Goal: Task Accomplishment & Management: Manage account settings

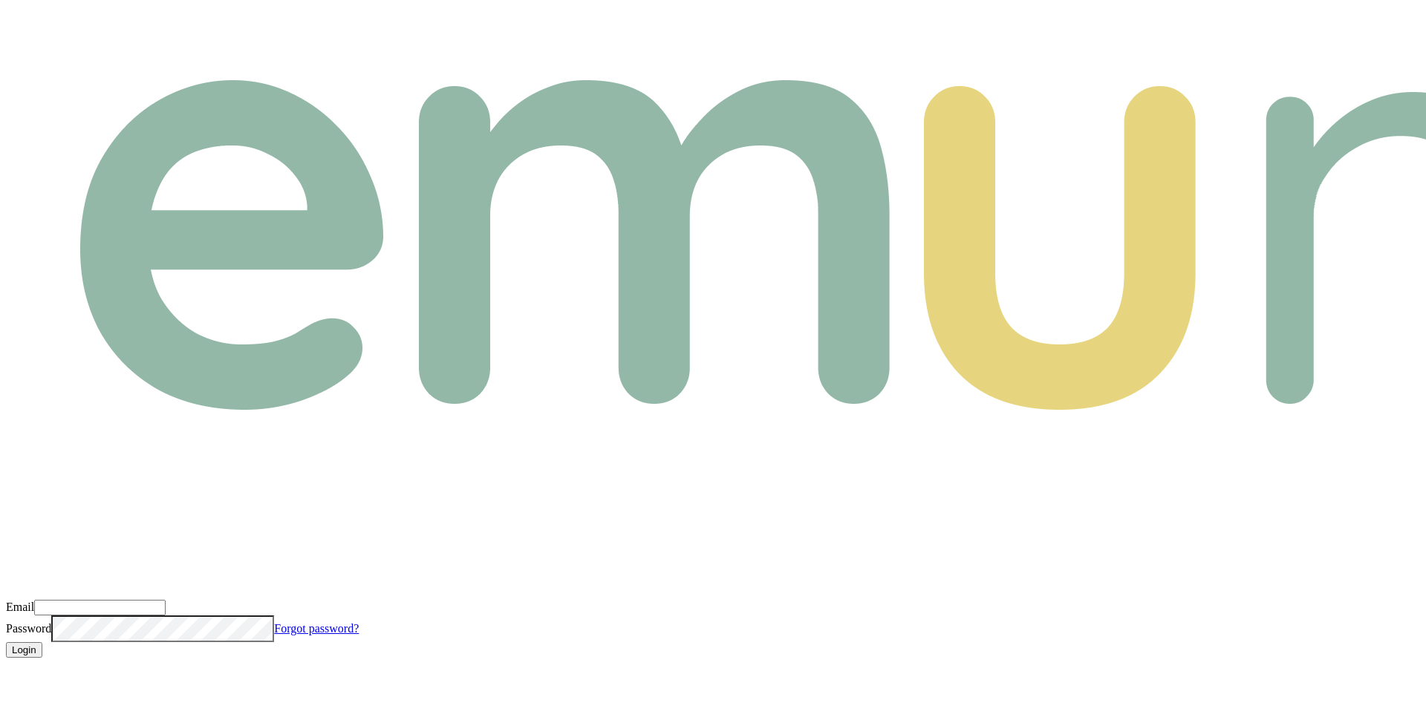
click at [166, 600] on input "Email" at bounding box center [99, 608] width 131 height 16
click at [6, 670] on com-1password-button at bounding box center [6, 670] width 0 height 0
type input "m@emumoney.com.au"
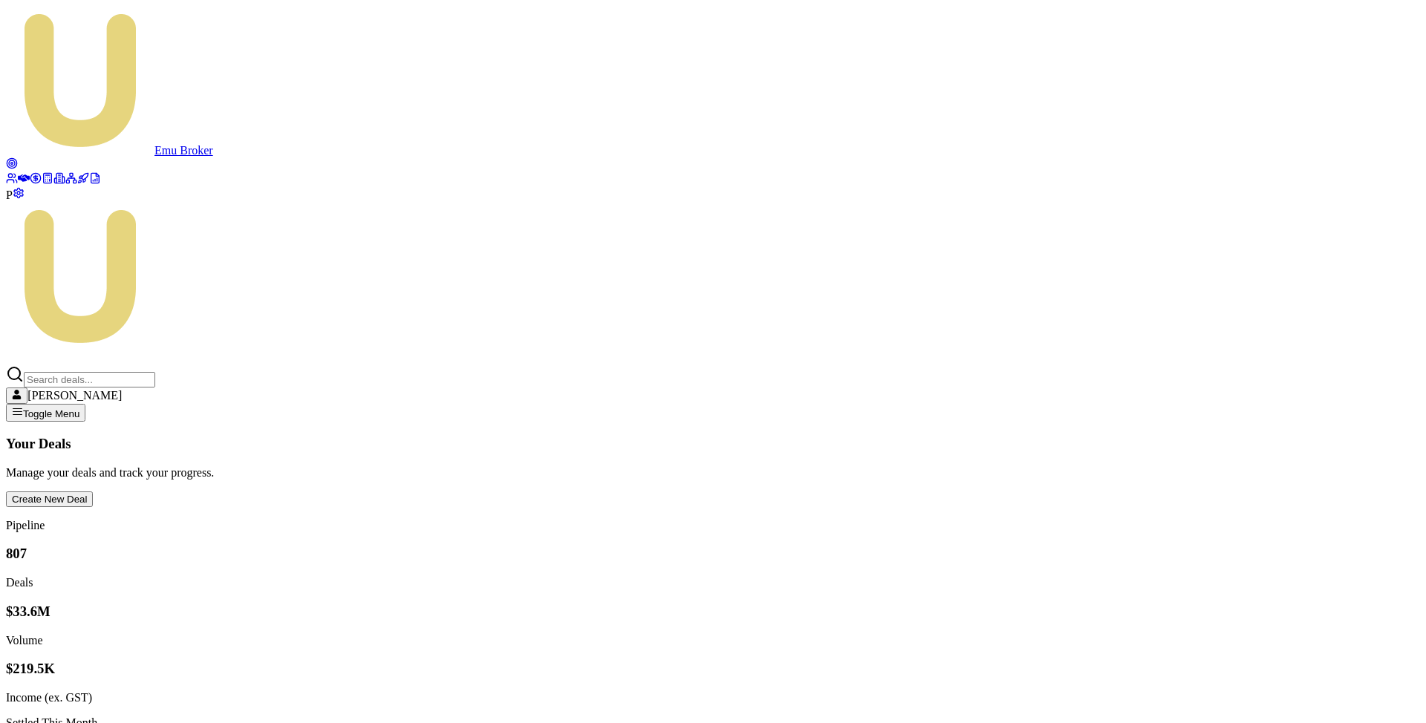
click at [30, 184] on icon at bounding box center [36, 178] width 12 height 12
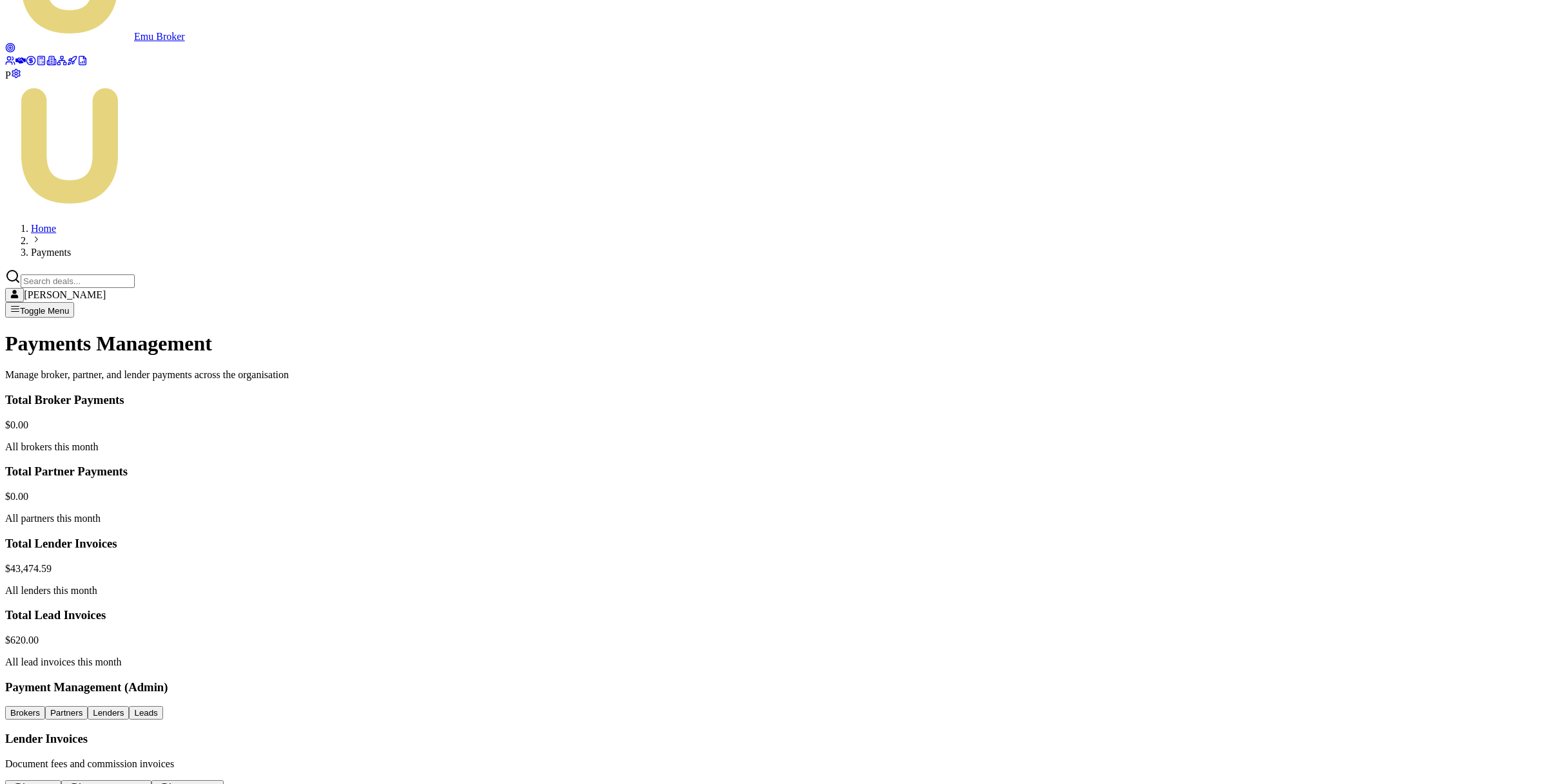
click at [1205, 463] on html "Emu Broker P Home Payments Matt Leeburn Toggle Menu Payments Management Manage …" at bounding box center [773, 563] width 1547 height 1314
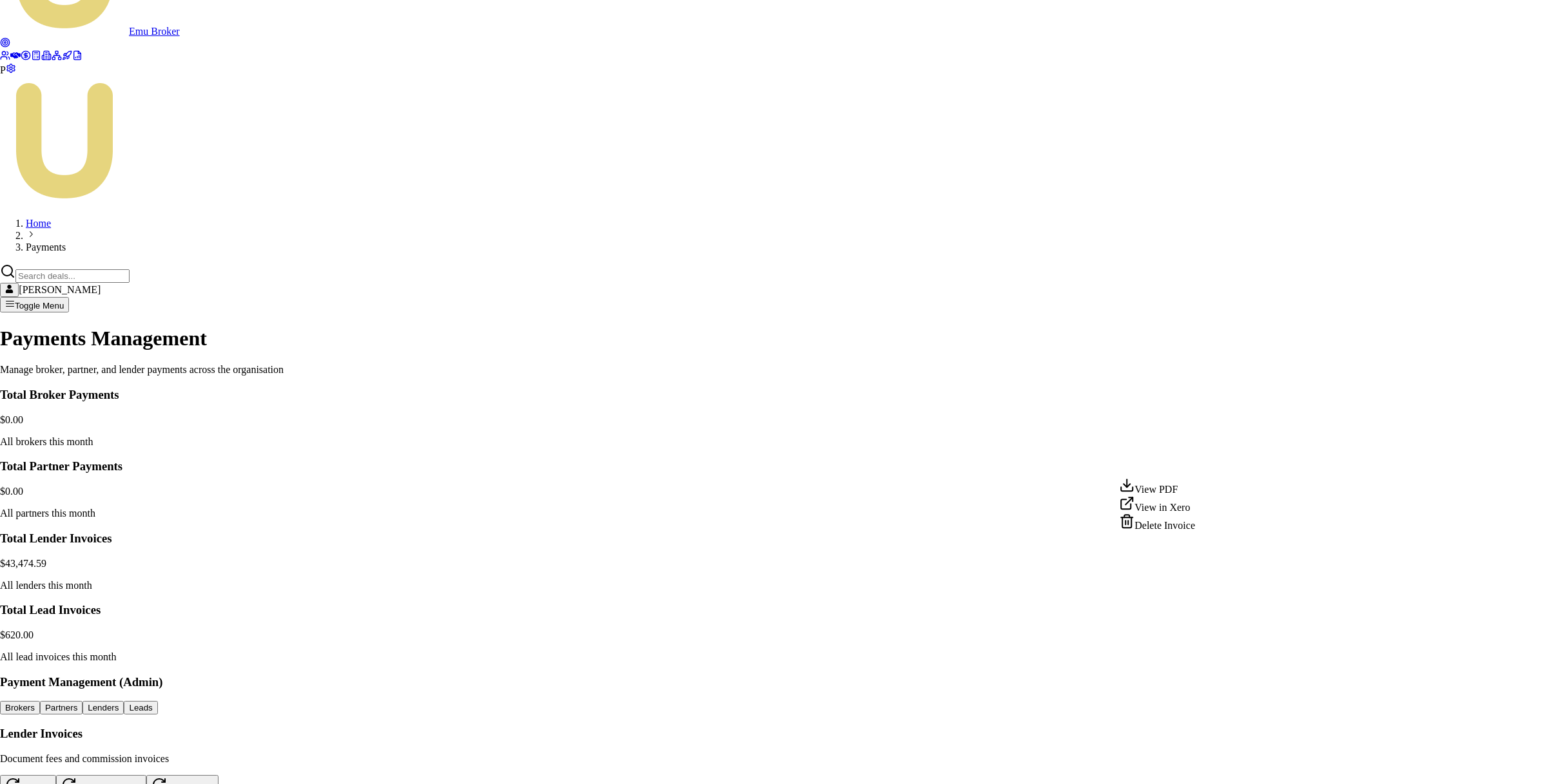
click at [1183, 532] on div "Delete Invoice" at bounding box center [1157, 522] width 76 height 18
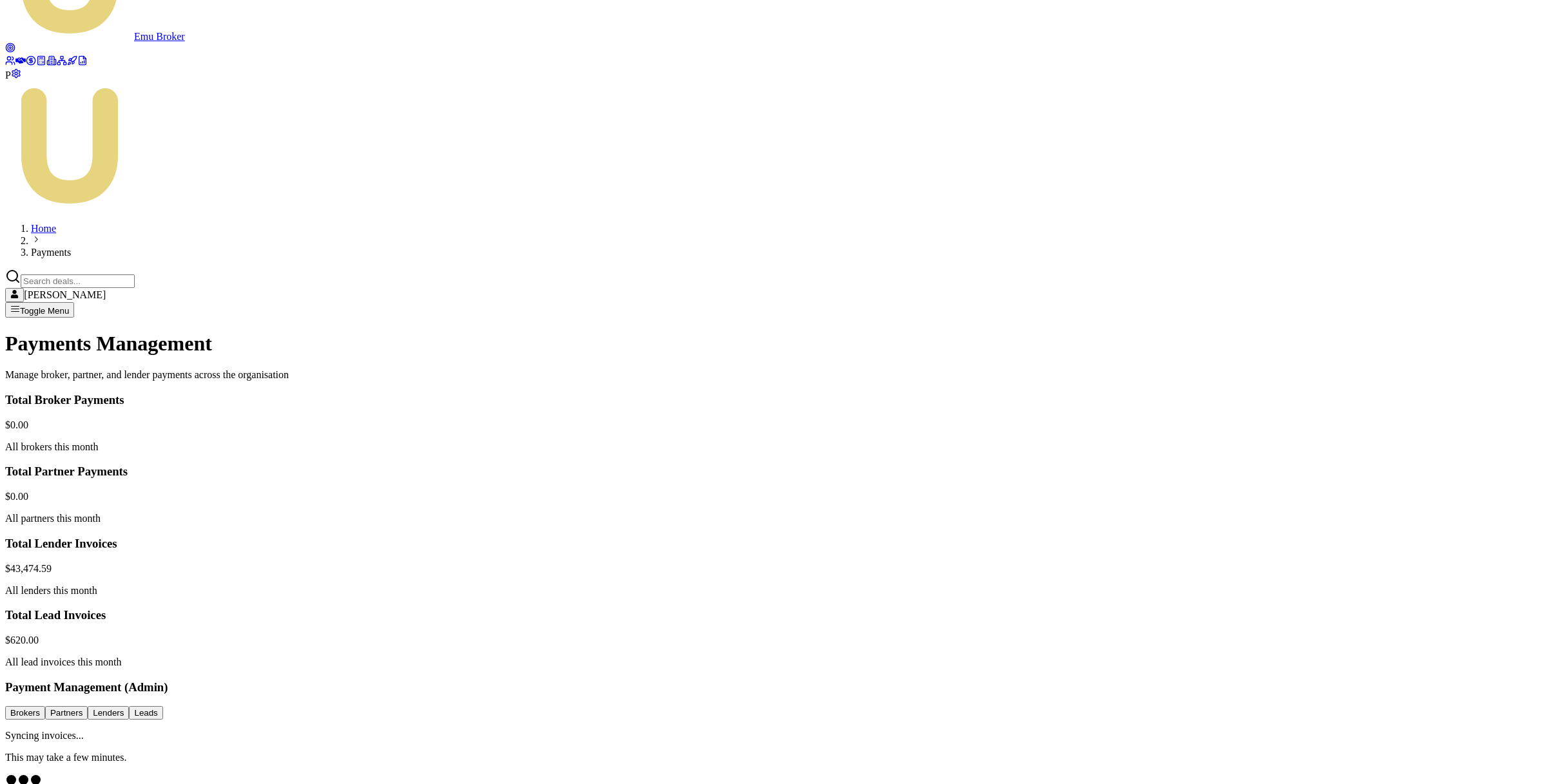
scroll to position [0, 0]
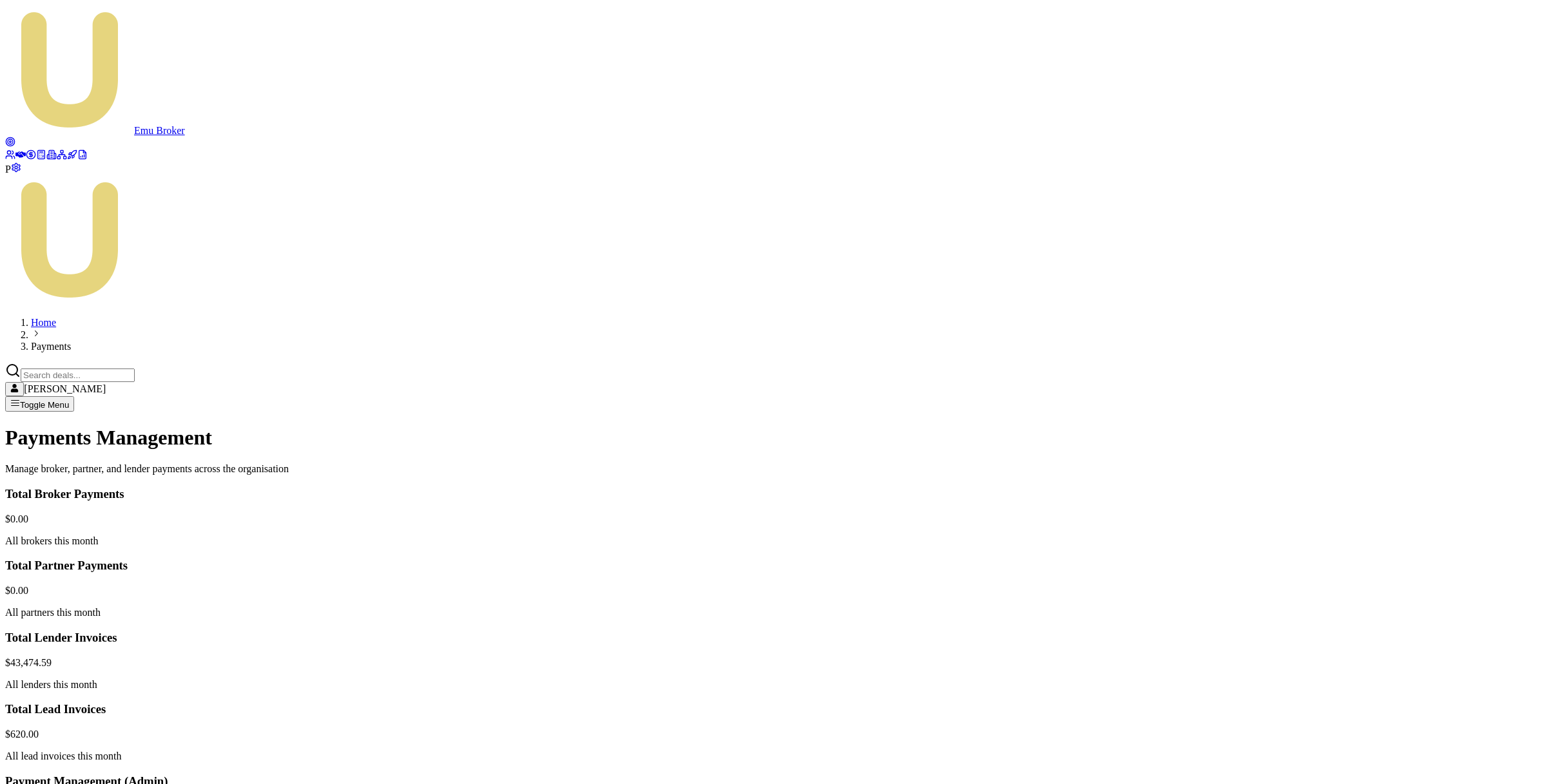
click at [1236, 559] on html "Emu Broker P Home Payments Matt Leeburn Toggle Menu Payments Management Manage …" at bounding box center [773, 657] width 1547 height 1314
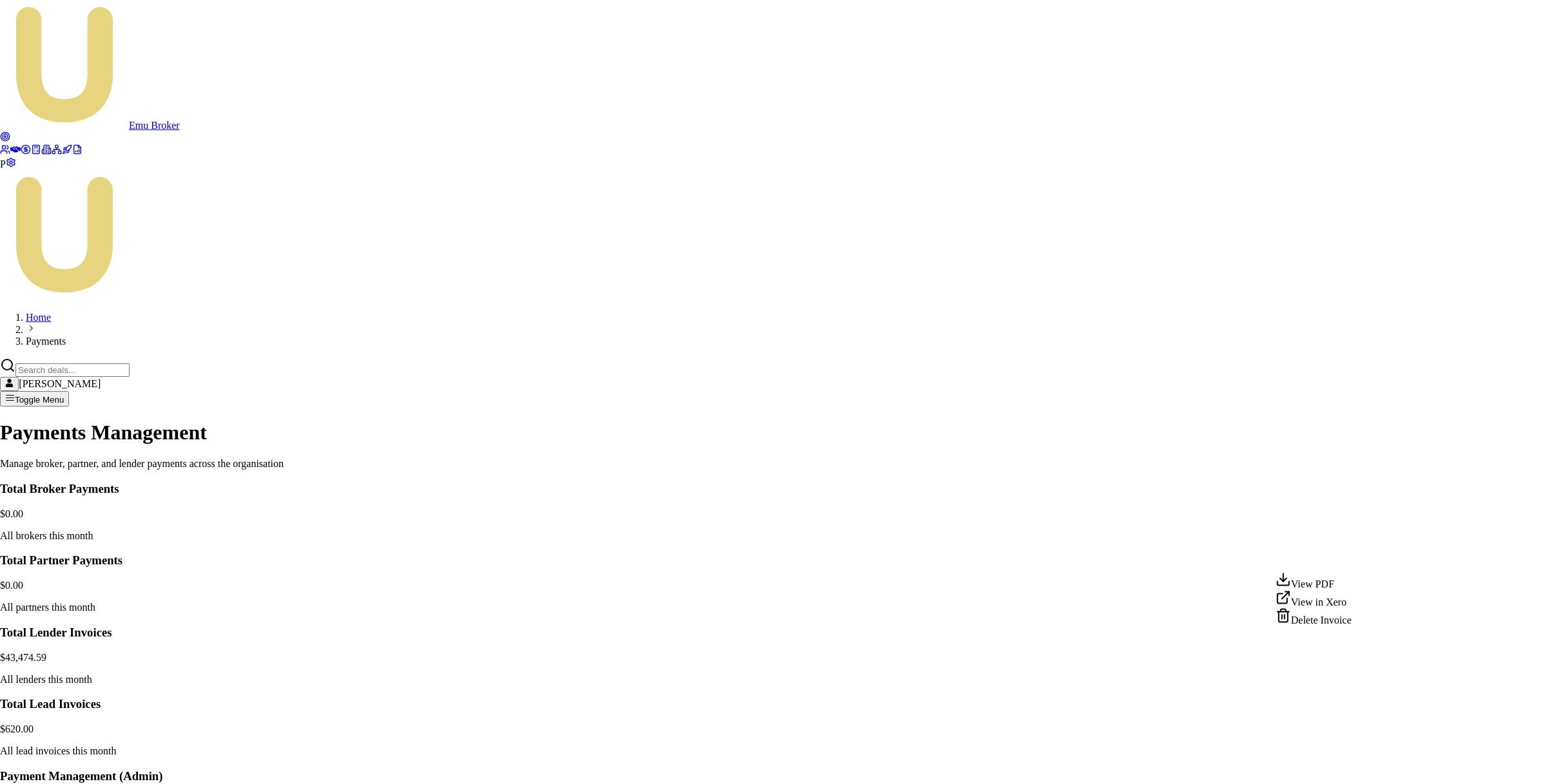
click at [1236, 626] on div "Delete Invoice" at bounding box center [1314, 617] width 76 height 18
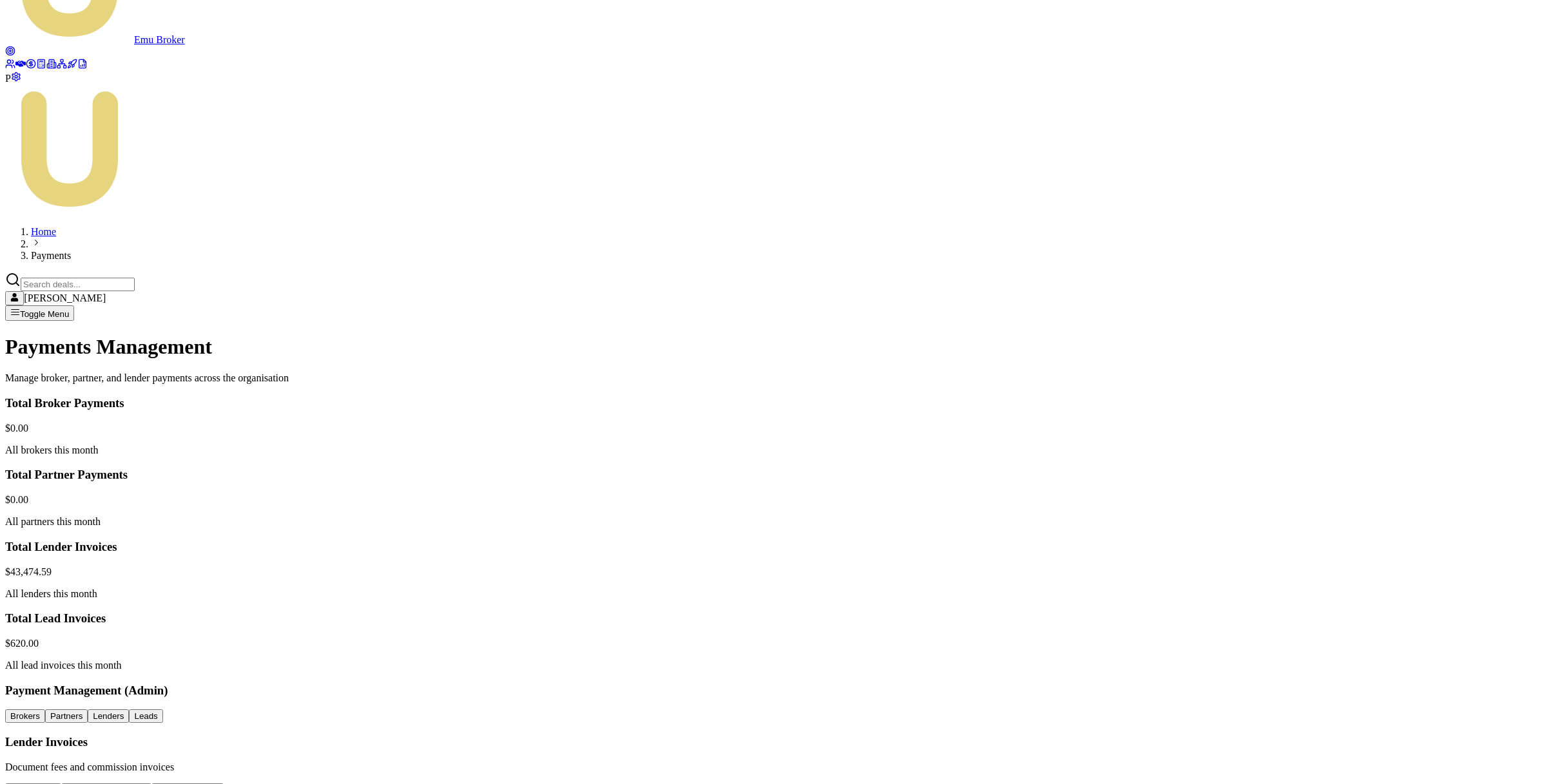
scroll to position [94, 0]
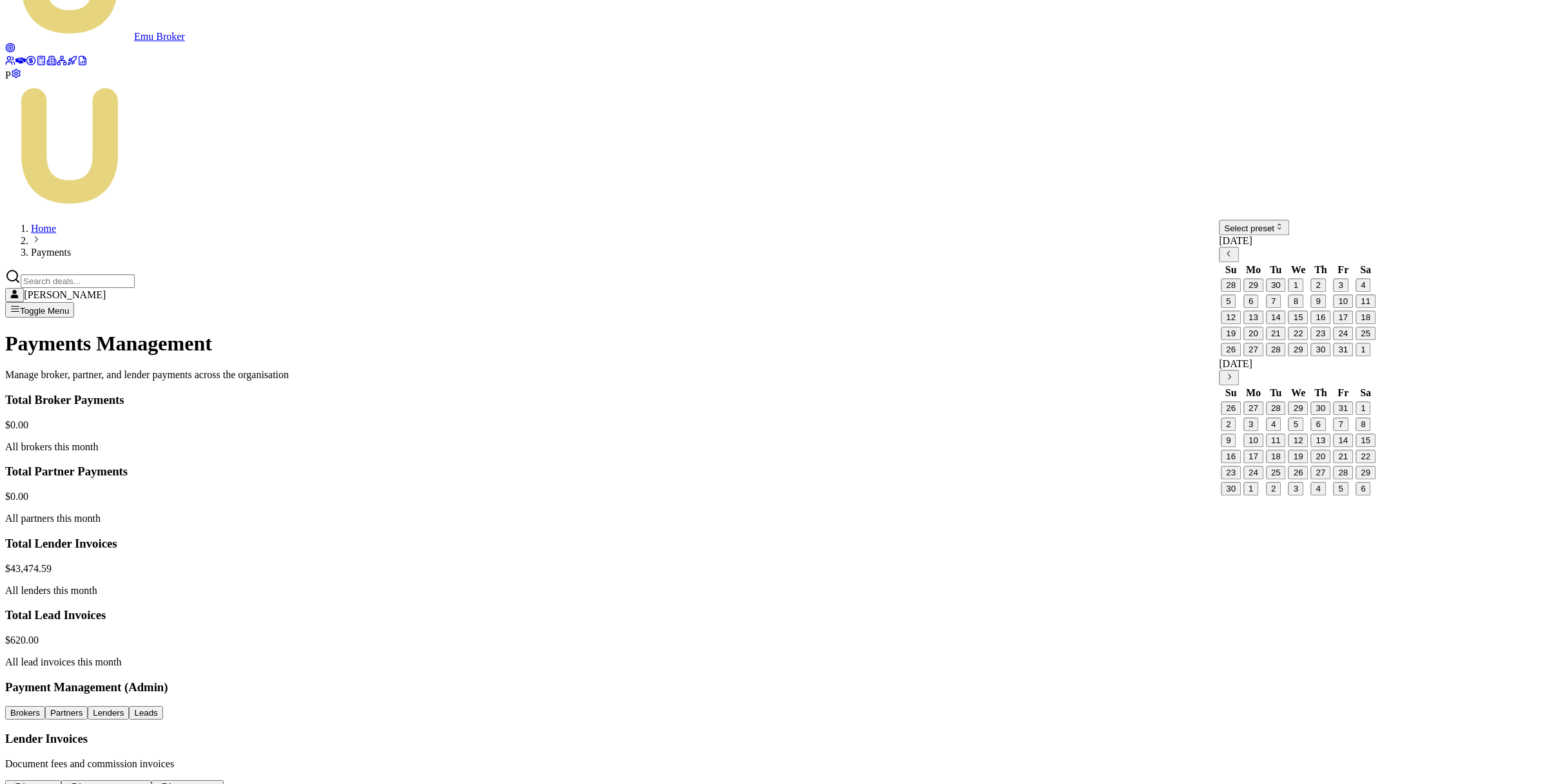
click at [1236, 249] on div "Select preset October 2025 Su Mo Tu We Th Fr Sa 28 29 30 1 2 3 4 5 6 7 8 9 10 1…" at bounding box center [1298, 358] width 159 height 278
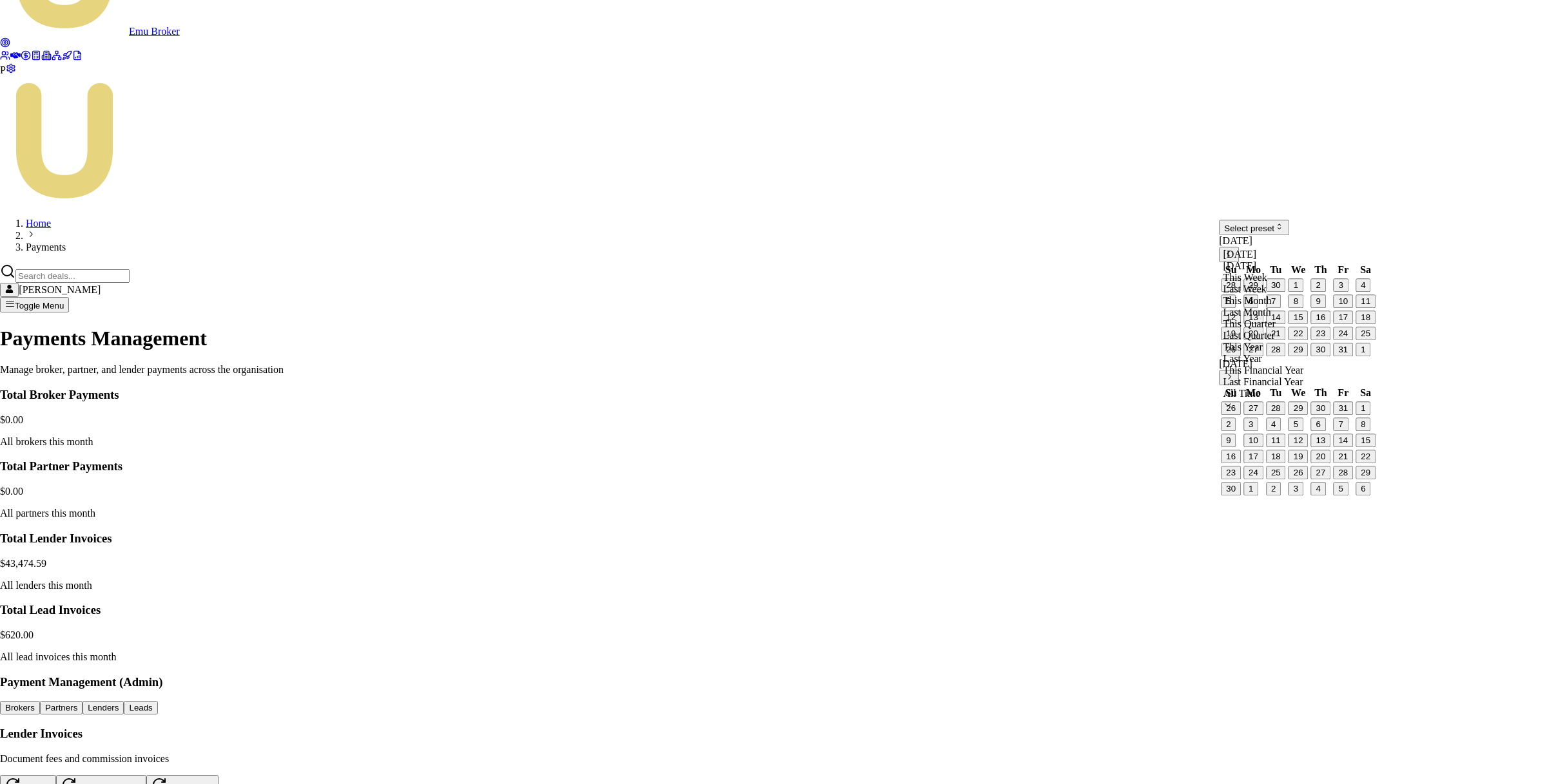
click at [1236, 231] on html "Emu Broker P Home Payments Matt Leeburn Toggle Menu Payments Management Manage …" at bounding box center [773, 560] width 1547 height 1309
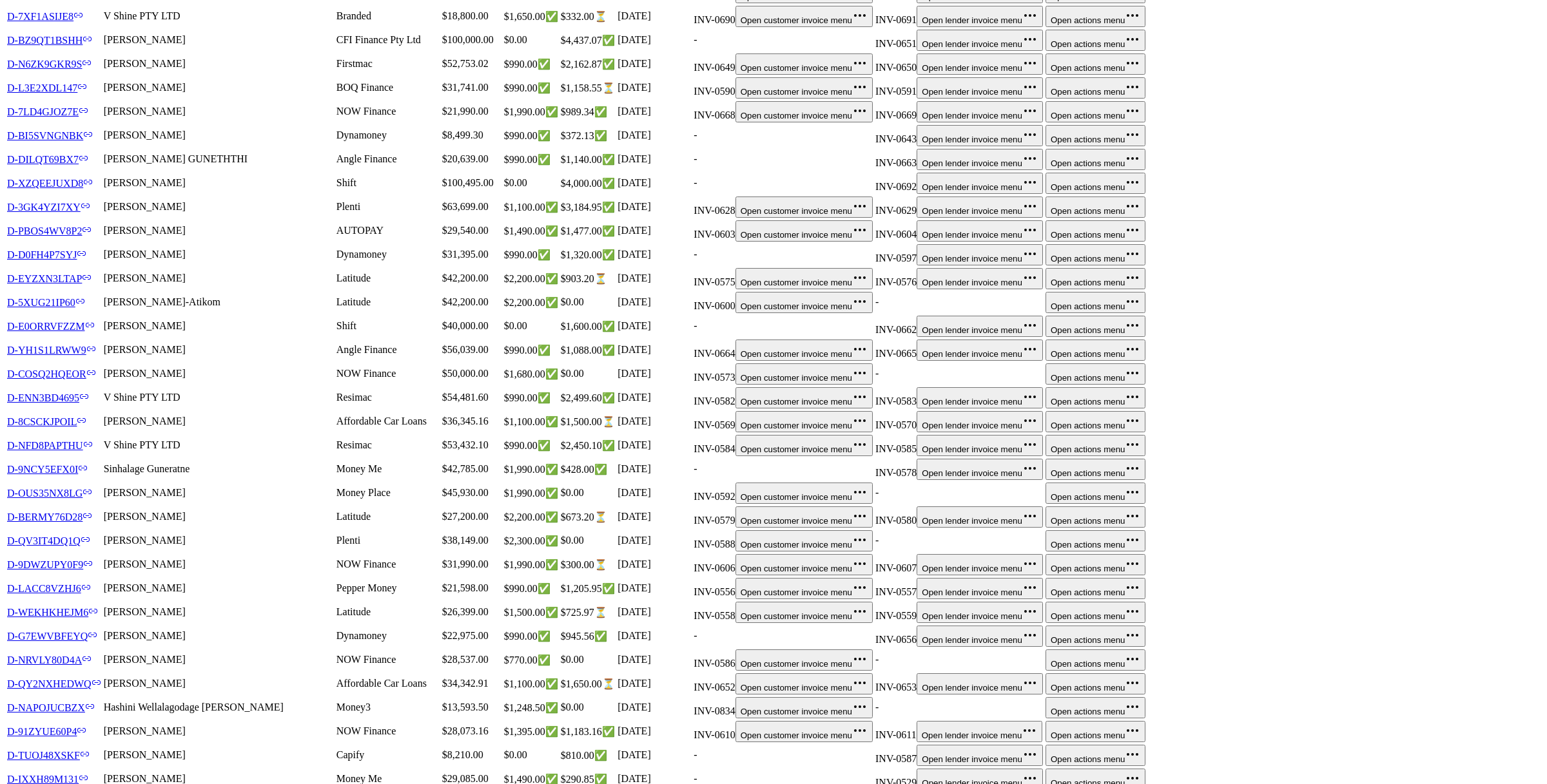
scroll to position [1901, 0]
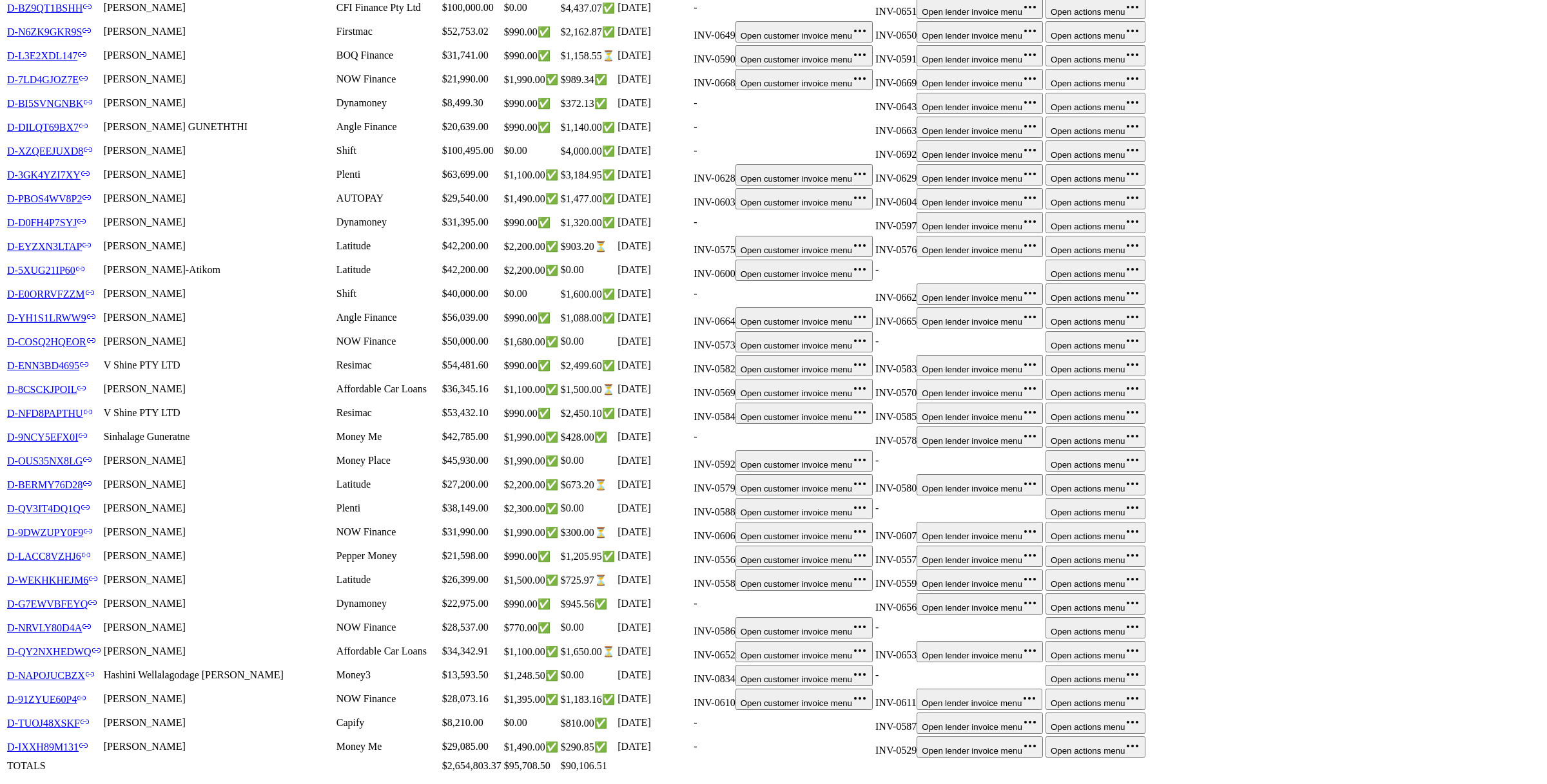
click at [86, 627] on link "D-QY2NXHEDWQ" at bounding box center [54, 651] width 94 height 11
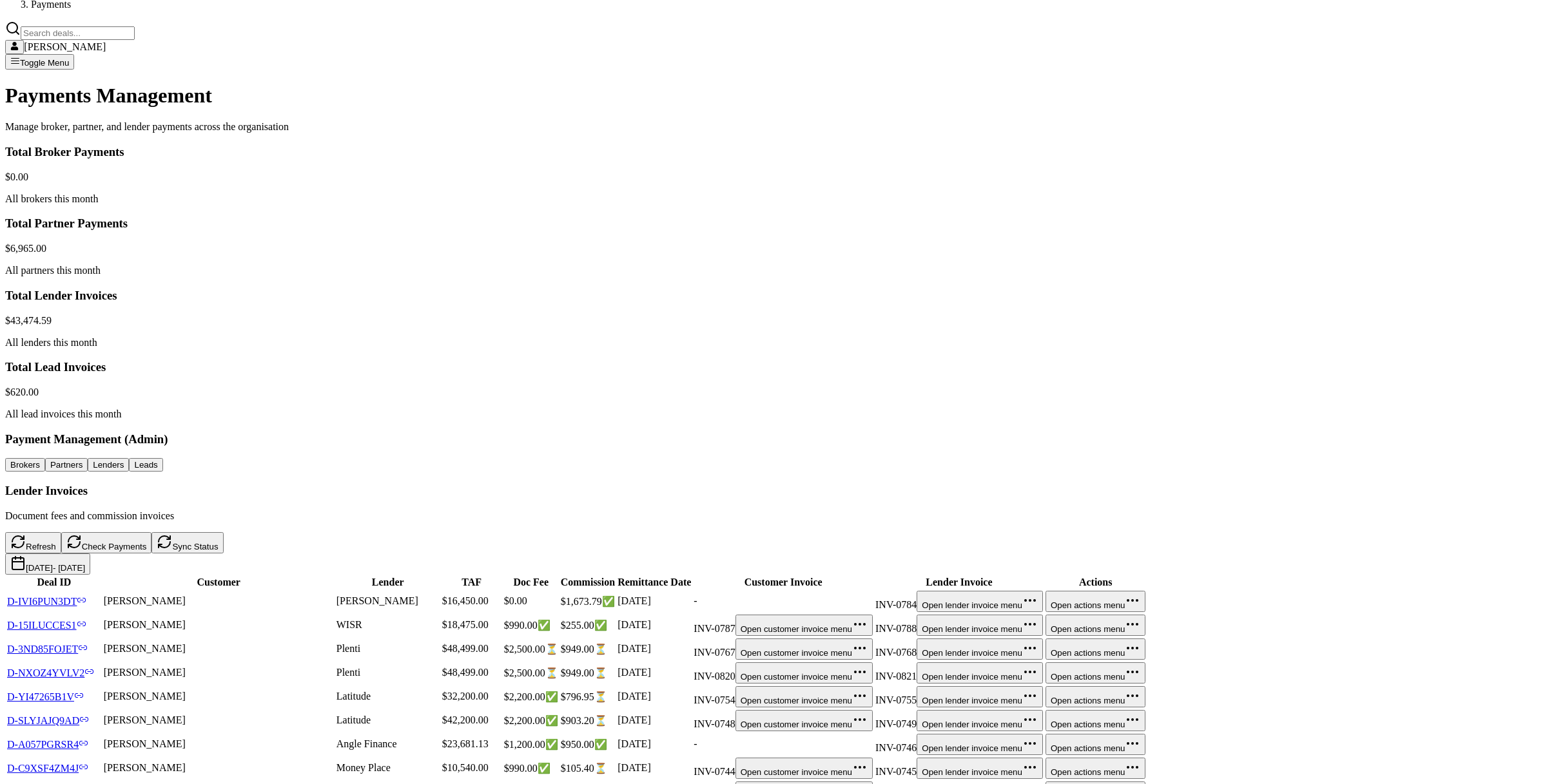
scroll to position [0, 0]
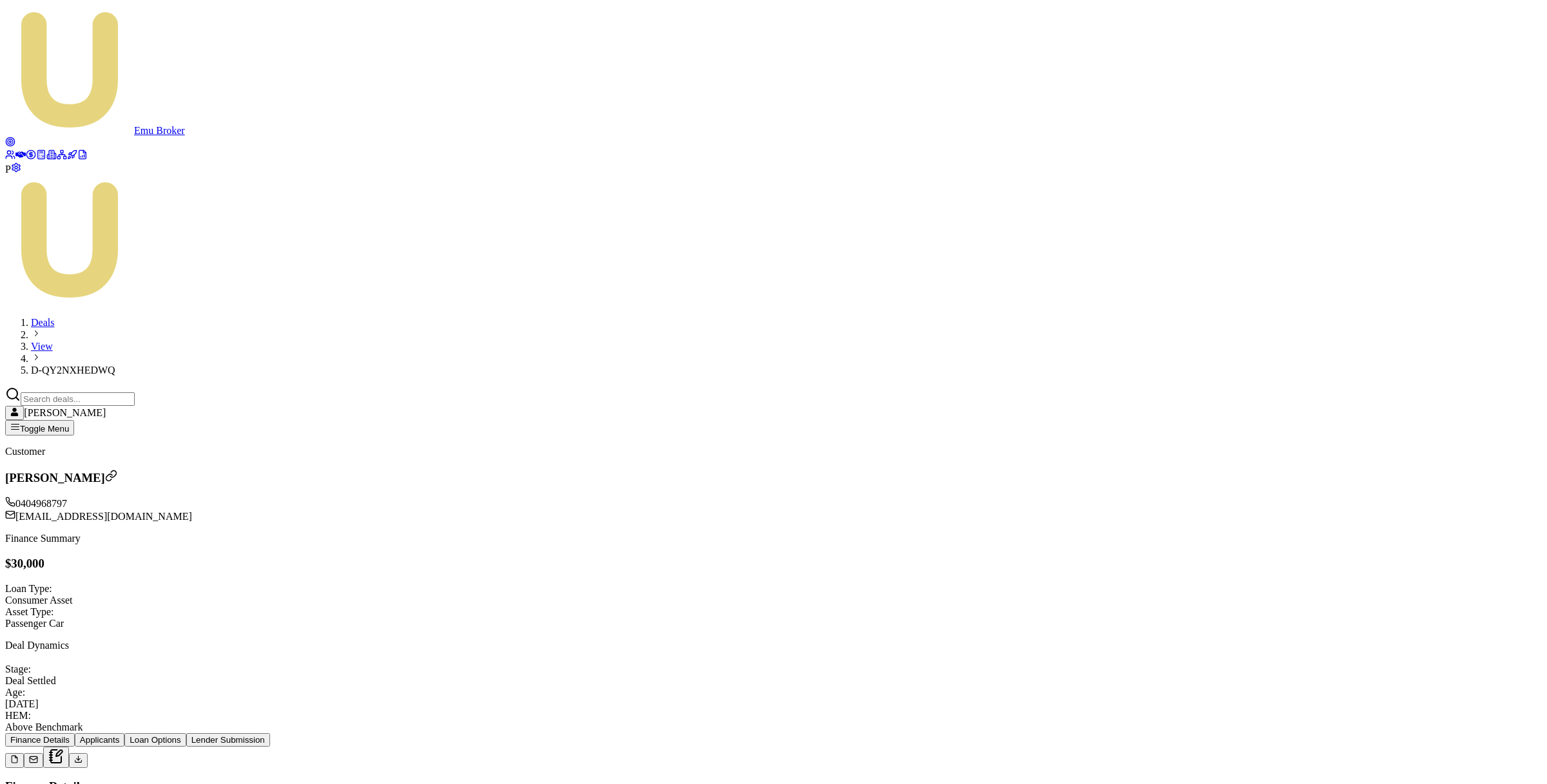
click at [19, 755] on icon at bounding box center [15, 760] width 9 height 9
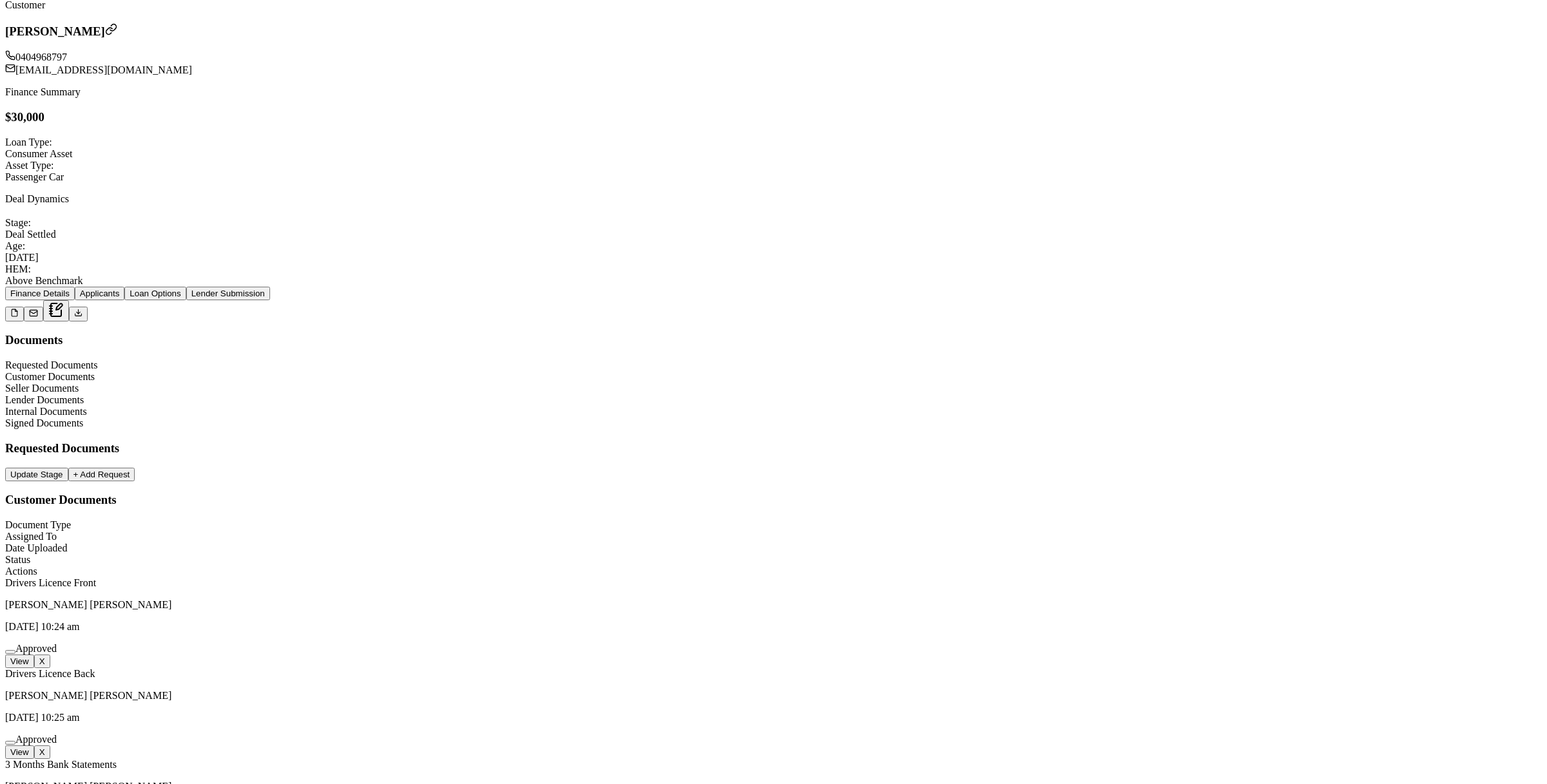
scroll to position [221, 0]
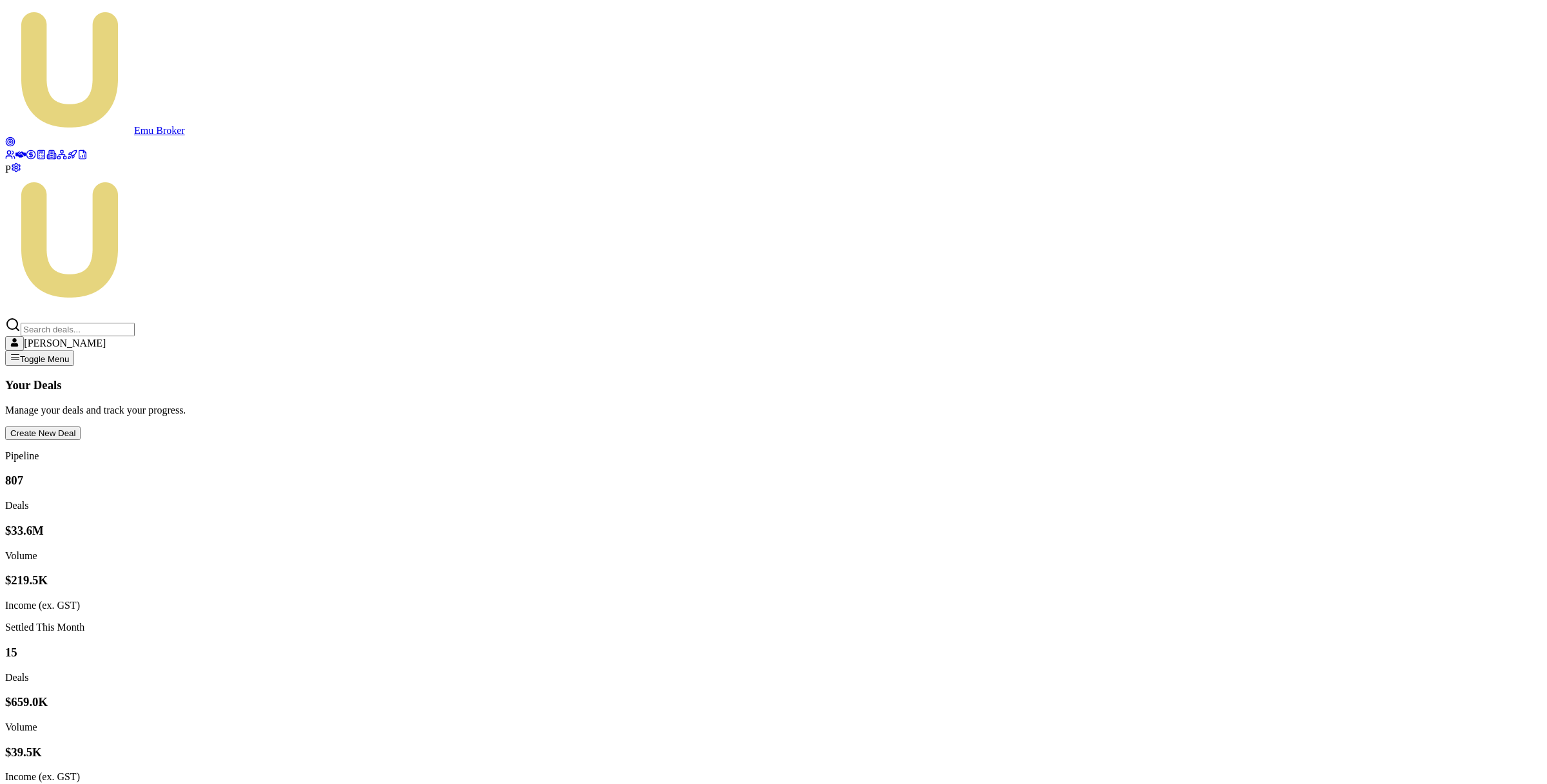
click at [26, 159] on circle at bounding box center [30, 154] width 9 height 9
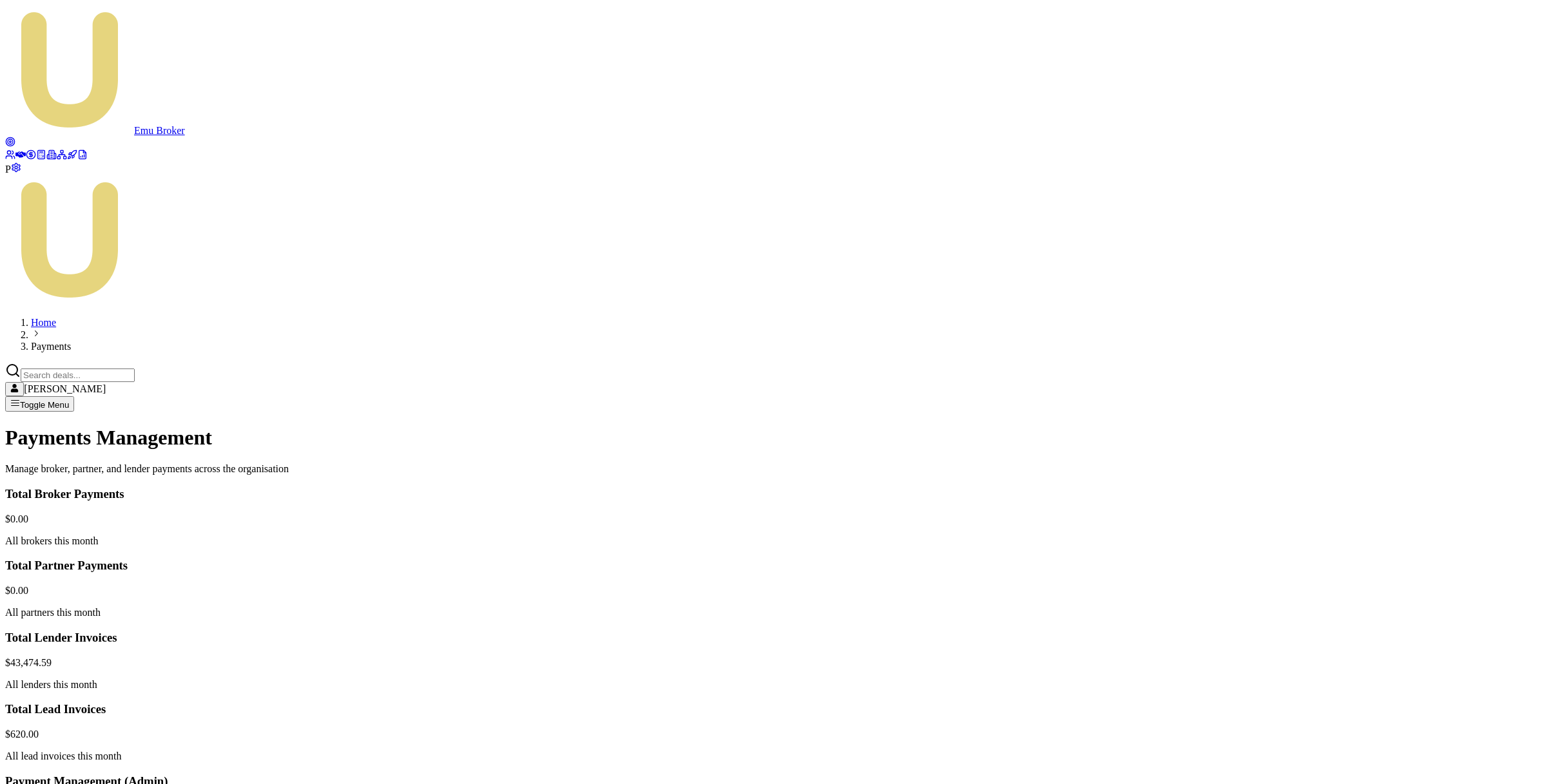
click at [1460, 431] on html "Emu Broker P Home Payments Matt Leeburn Toggle Menu Payments Management Manage …" at bounding box center [773, 573] width 1547 height 1147
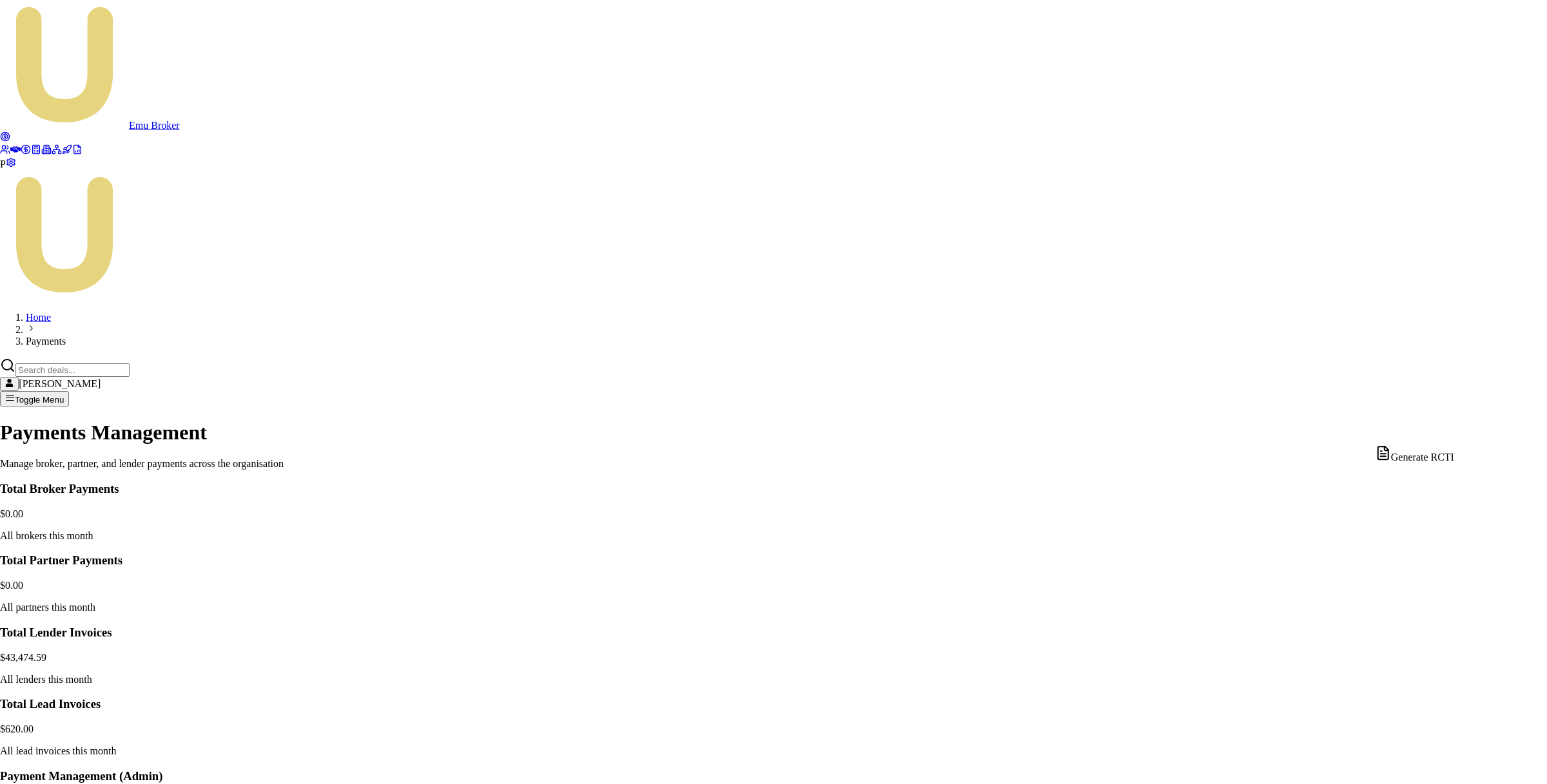
click at [1442, 449] on div "Generate RCTI" at bounding box center [1414, 454] width 79 height 18
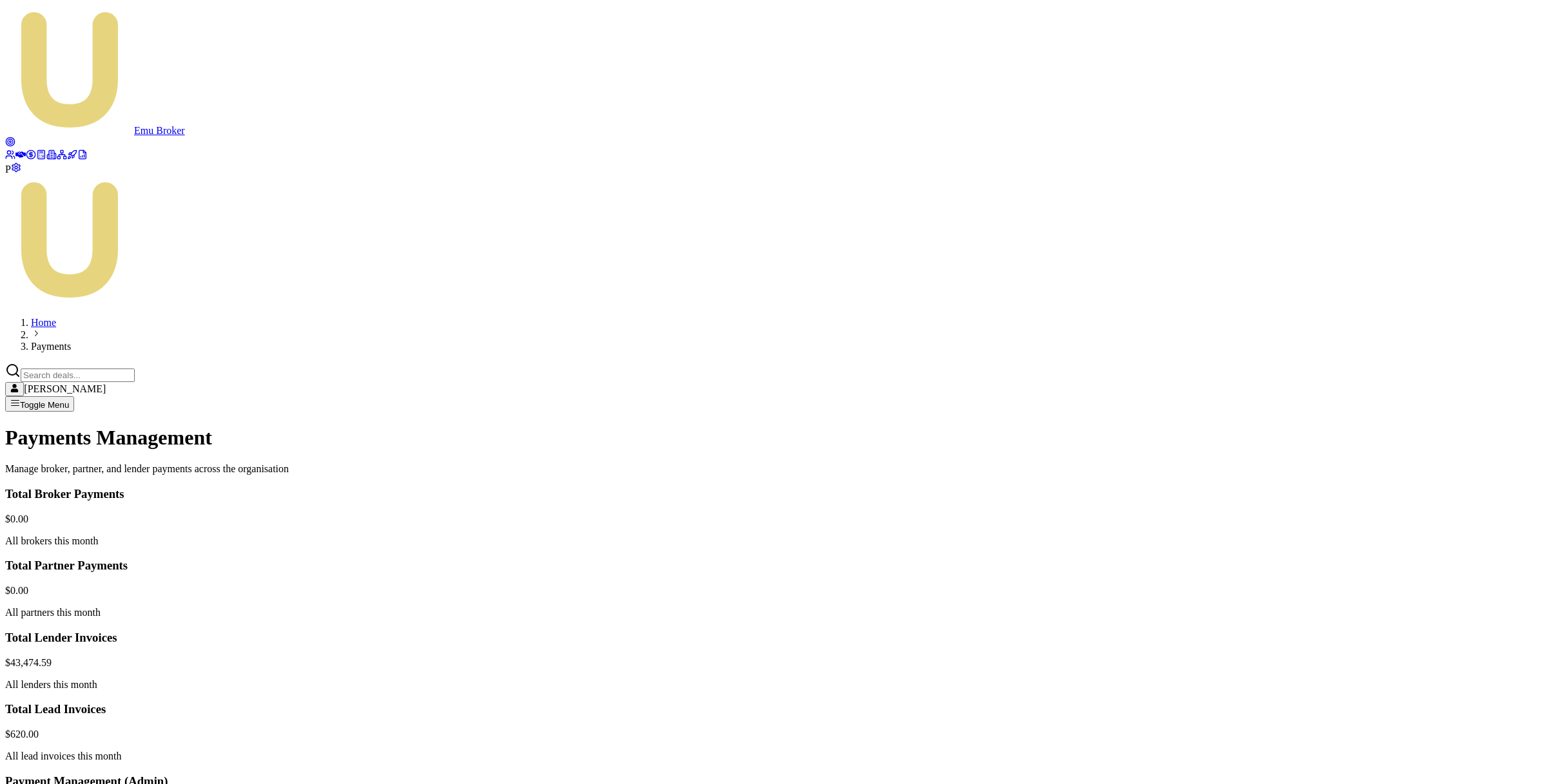
click at [1459, 527] on html "Emu Broker P Home Payments Matt Leeburn Toggle Menu Payments Management Manage …" at bounding box center [773, 573] width 1547 height 1147
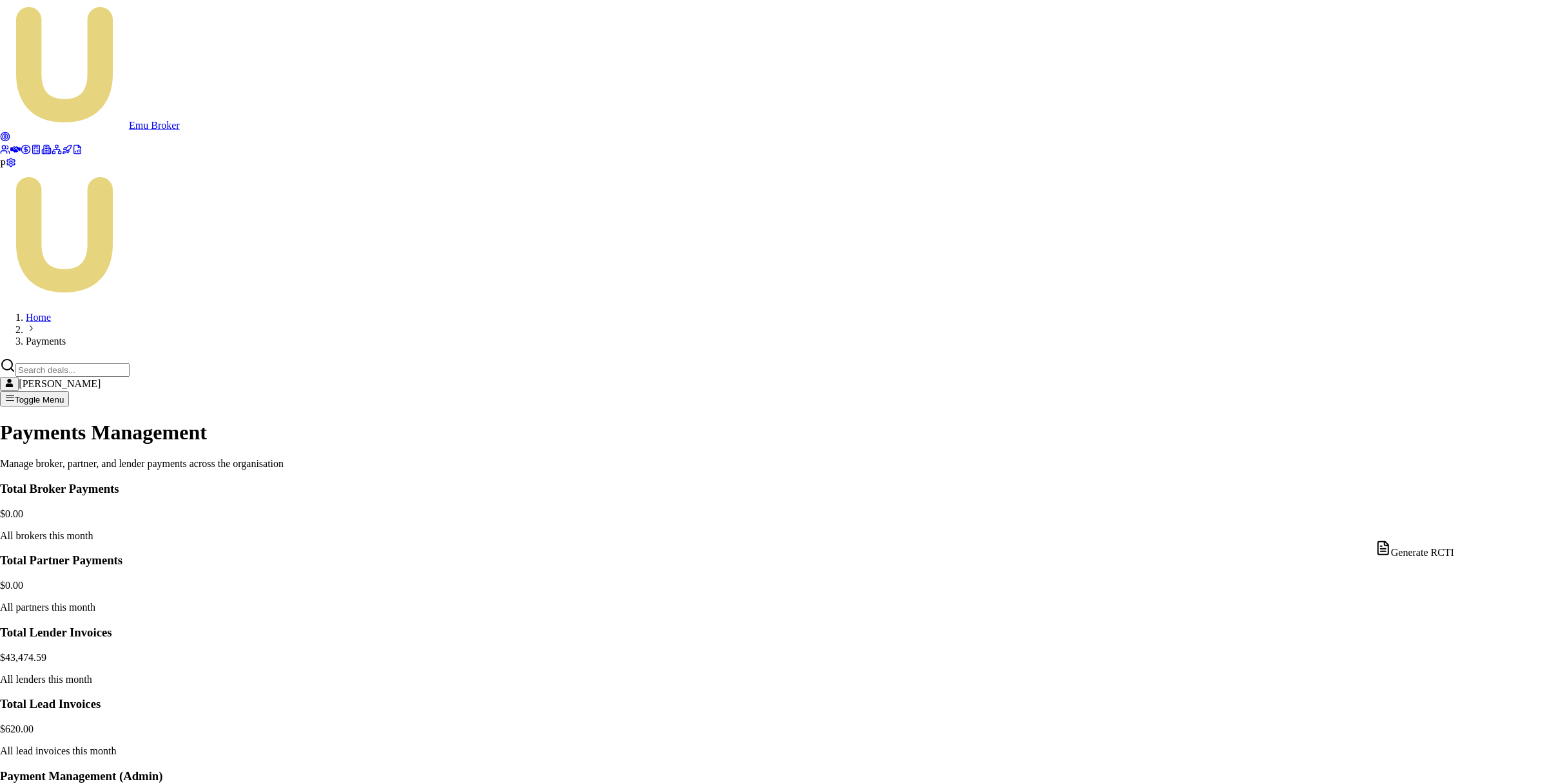
click at [1443, 547] on div "Generate RCTI" at bounding box center [1414, 549] width 79 height 18
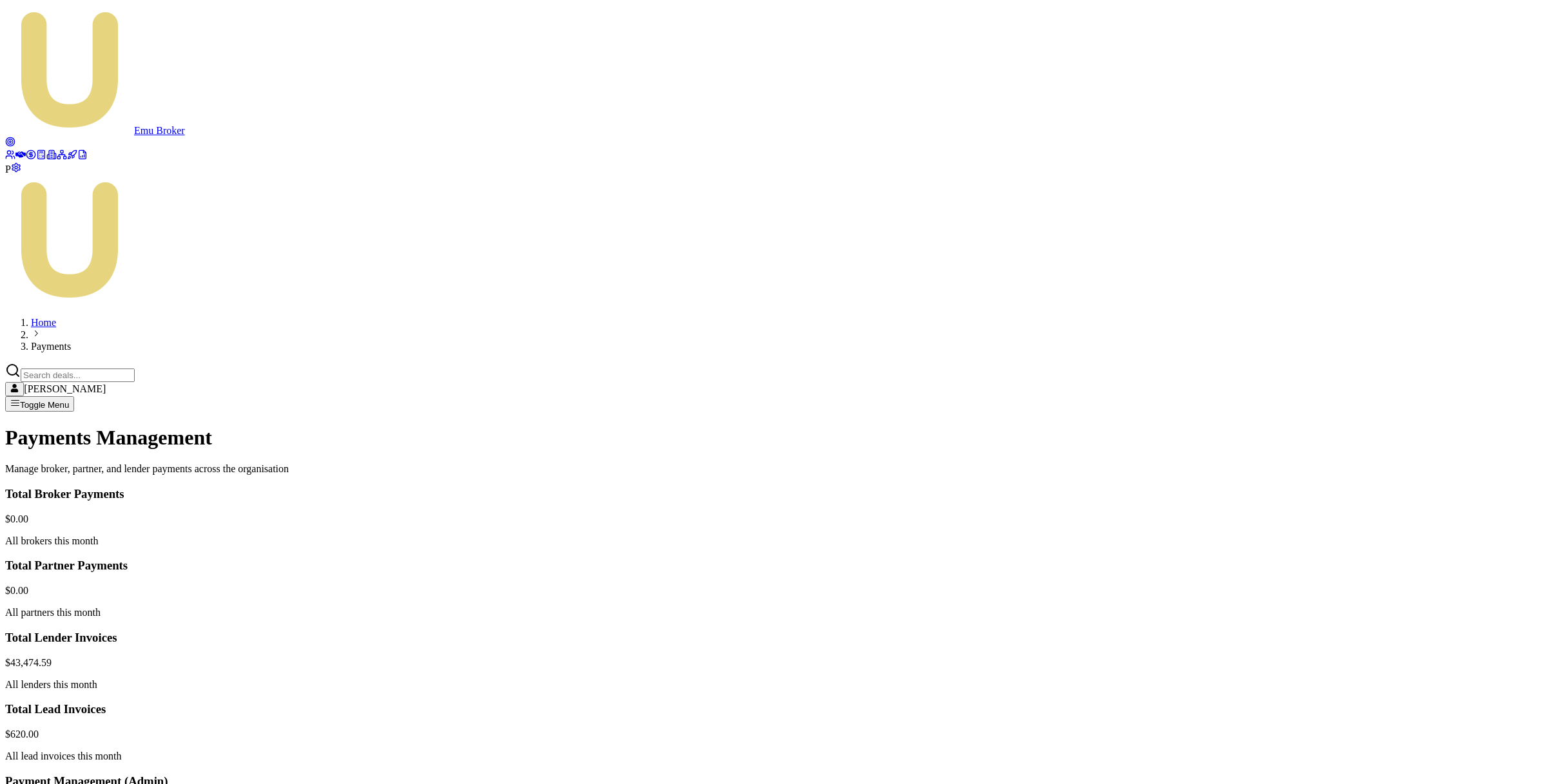
click at [1461, 563] on html "Emu Broker P Home Payments Matt Leeburn Toggle Menu Payments Management Manage …" at bounding box center [773, 573] width 1547 height 1147
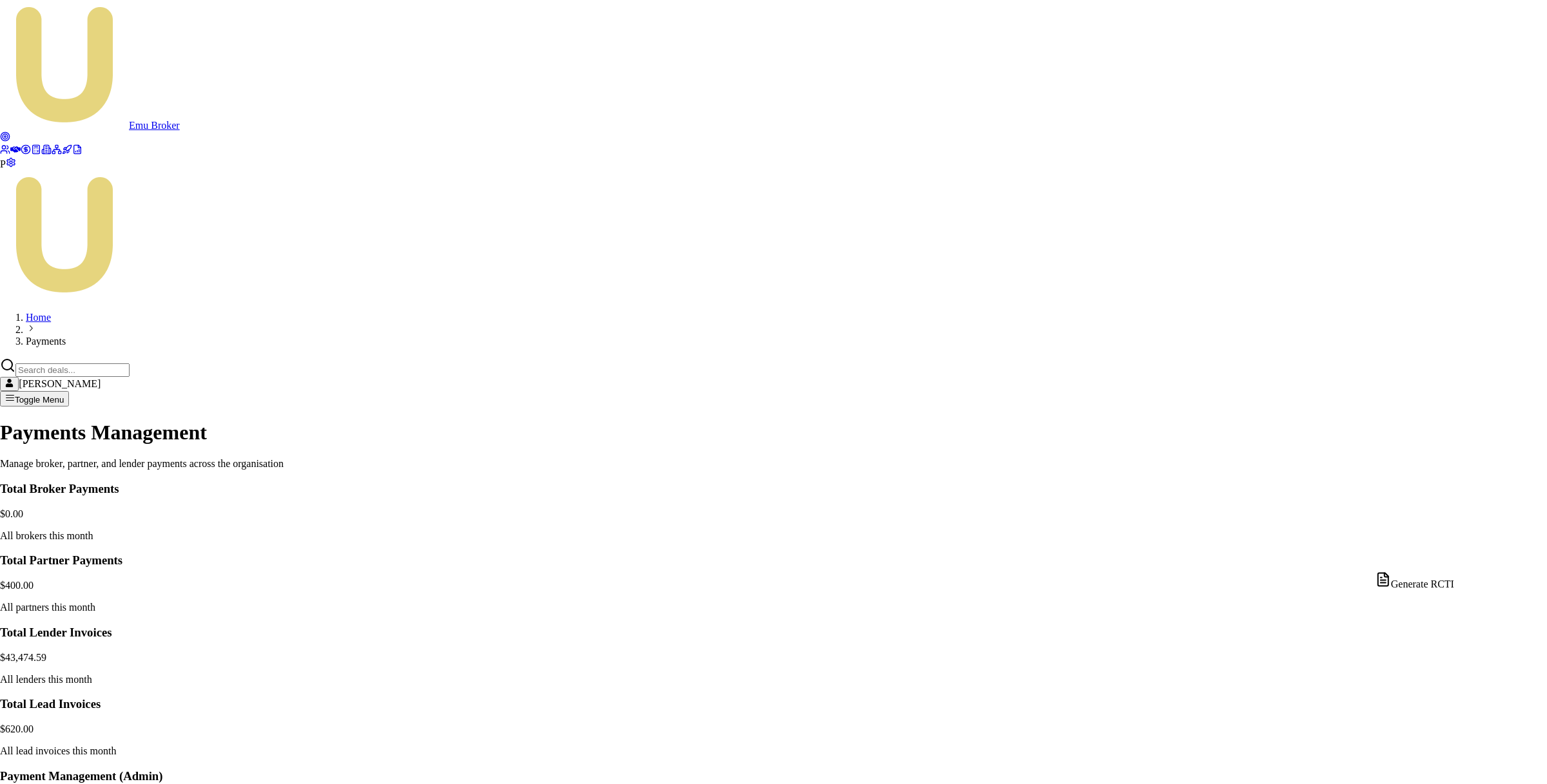
click at [1440, 578] on div "Generate RCTI" at bounding box center [1414, 581] width 79 height 18
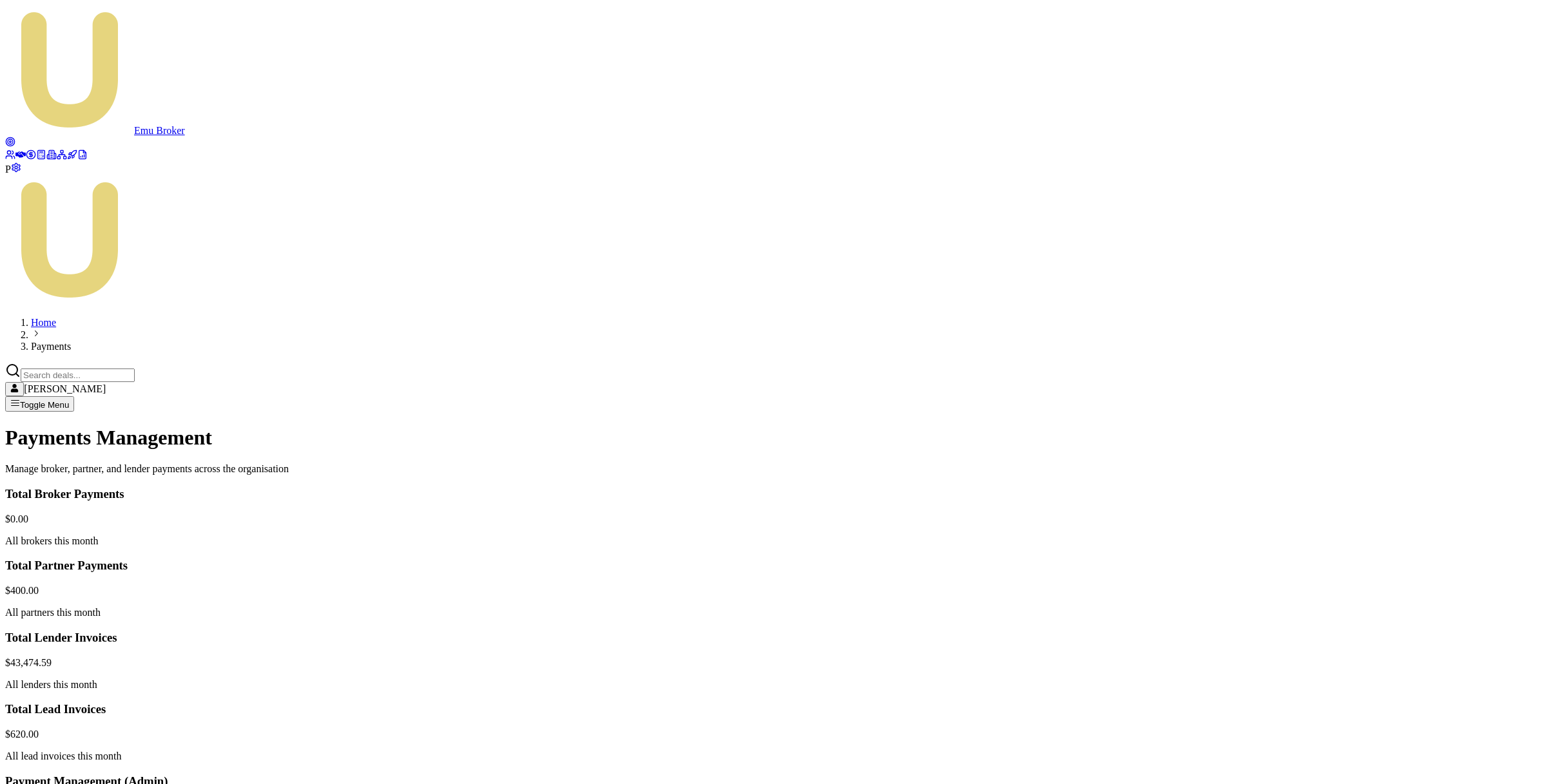
drag, startPoint x: 1249, startPoint y: 629, endPoint x: 1307, endPoint y: 616, distance: 59.4
click at [1459, 586] on html "Emu Broker P Home Payments Matt Leeburn Toggle Menu Payments Management Manage …" at bounding box center [773, 573] width 1547 height 1147
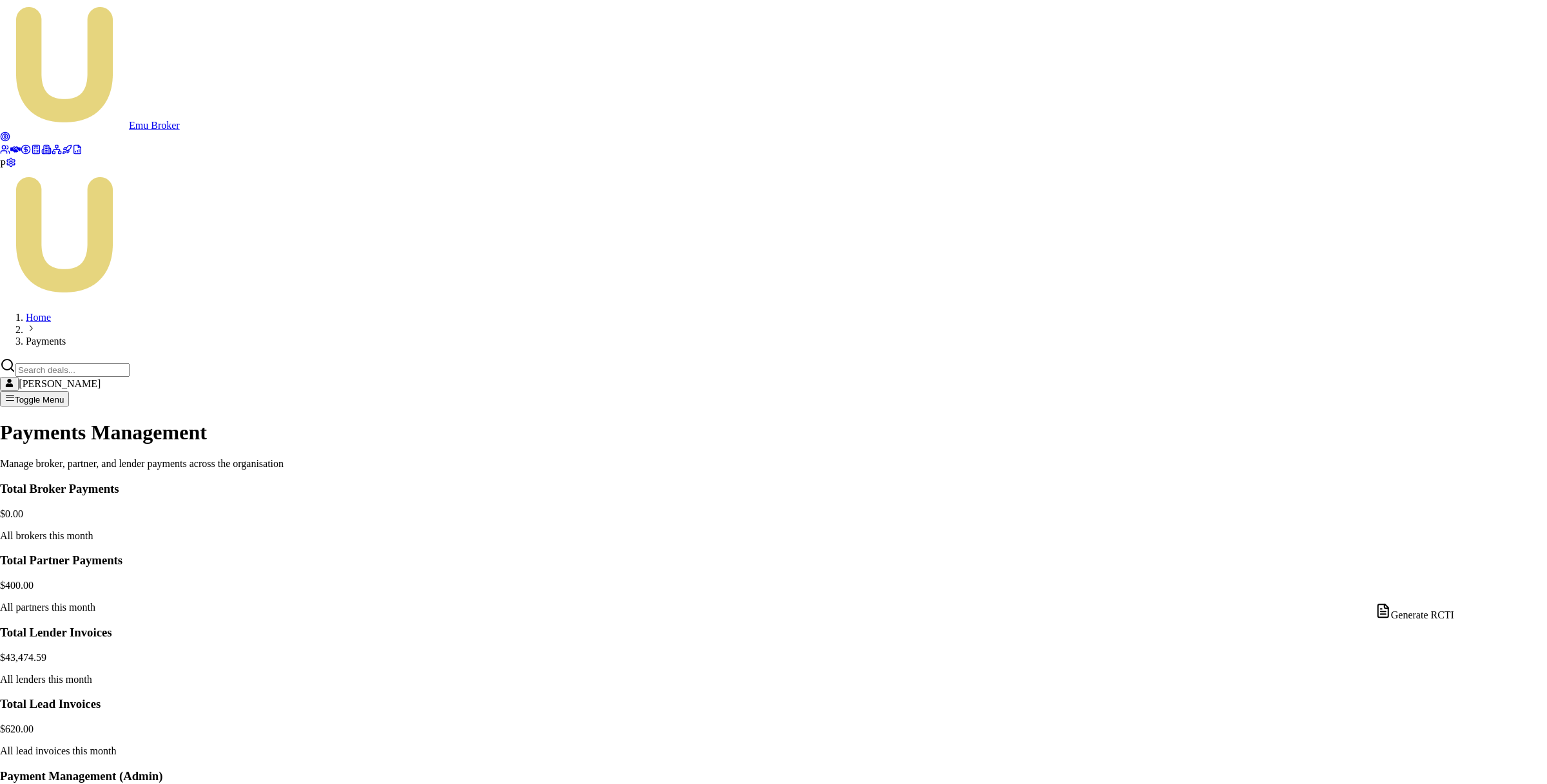
click at [1434, 613] on div "Generate RCTI" at bounding box center [1414, 611] width 79 height 18
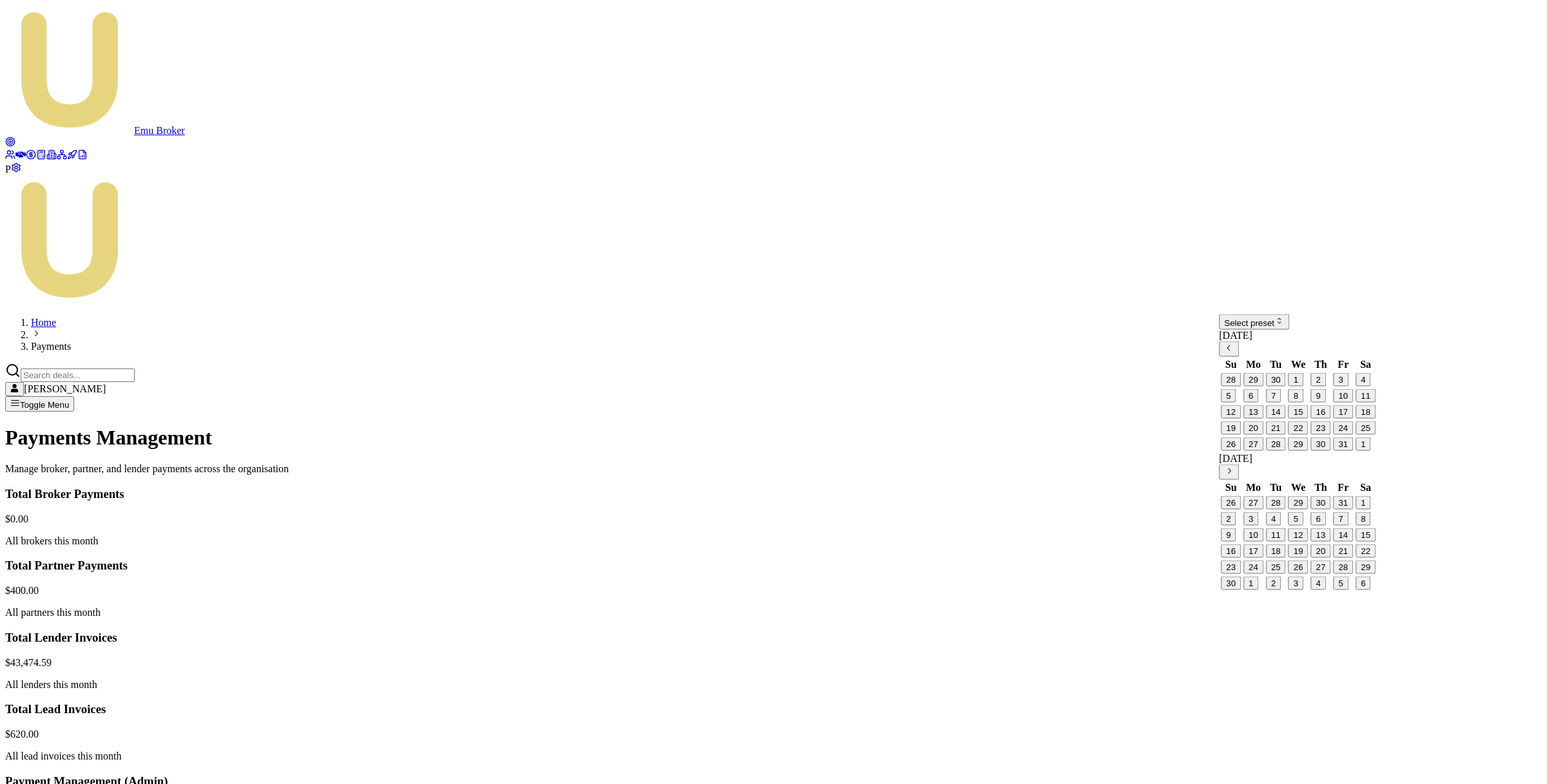
click at [1362, 340] on html "Emu Broker P Home Payments Matt Leeburn Toggle Menu Payments Management Manage …" at bounding box center [773, 573] width 1547 height 1147
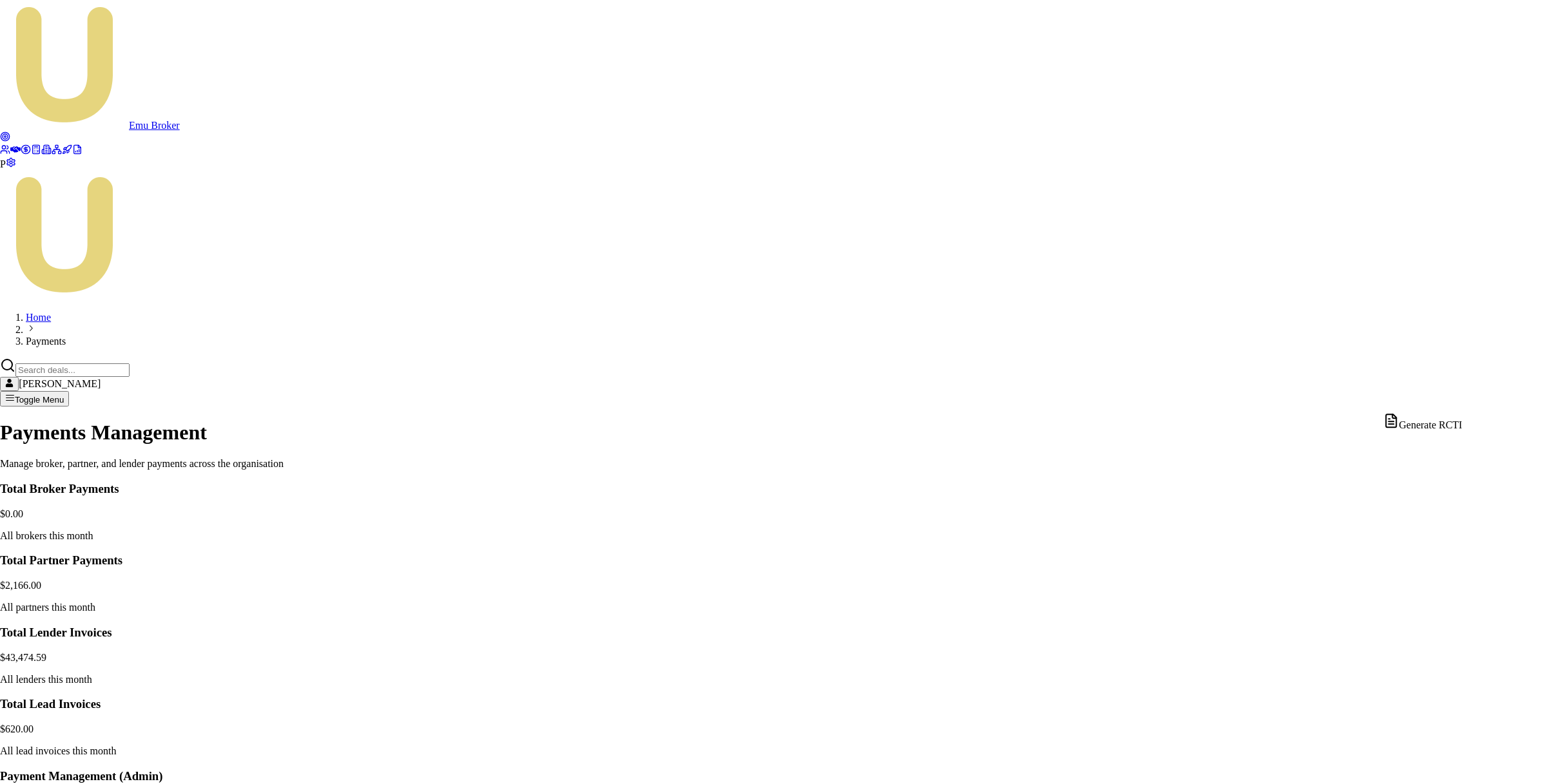
click at [1448, 431] on div "Generate RCTI" at bounding box center [1422, 421] width 79 height 18
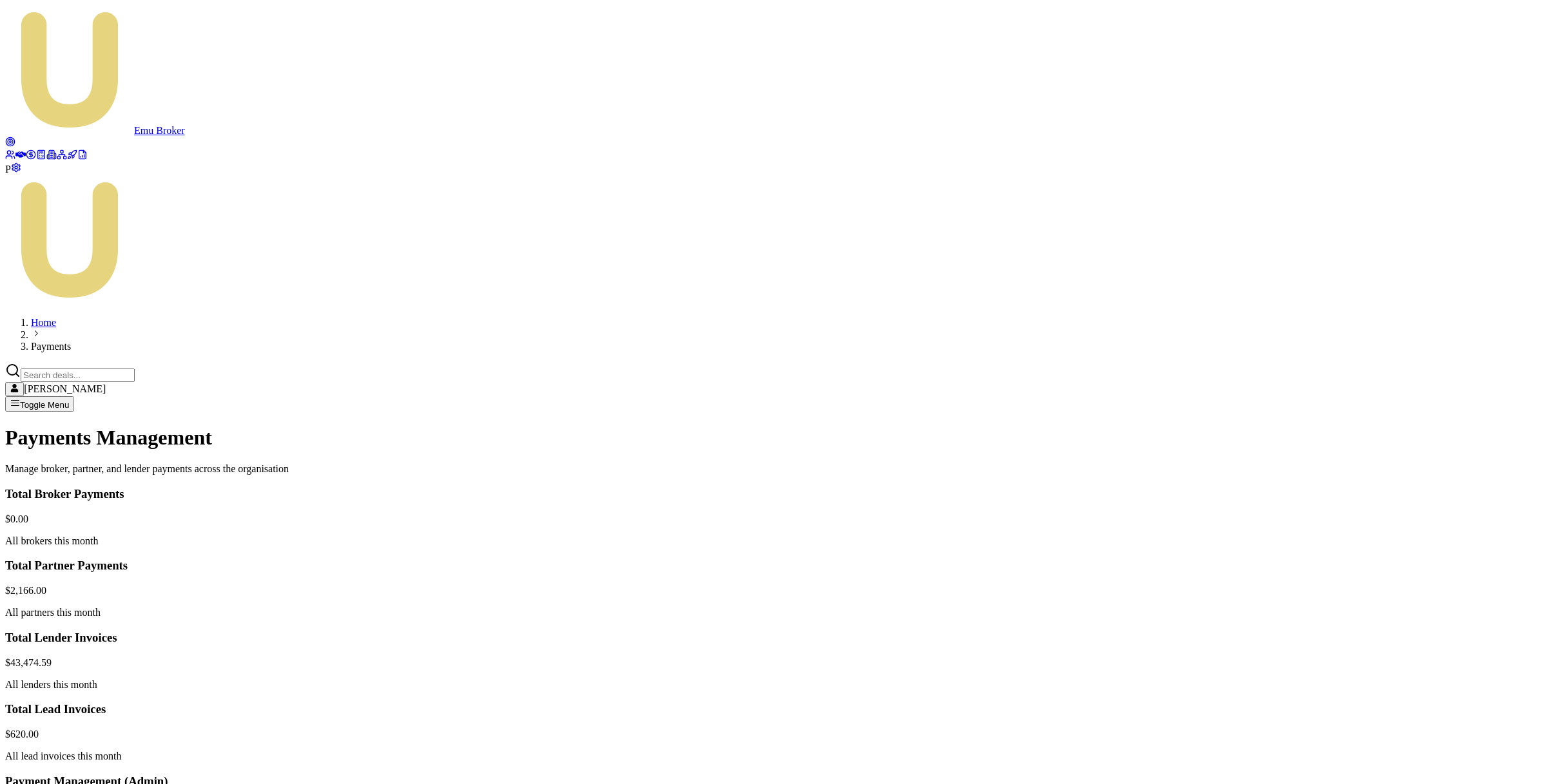
click at [1464, 527] on html "Emu Broker P Home Payments Matt Leeburn Toggle Menu Payments Management Manage …" at bounding box center [773, 573] width 1547 height 1147
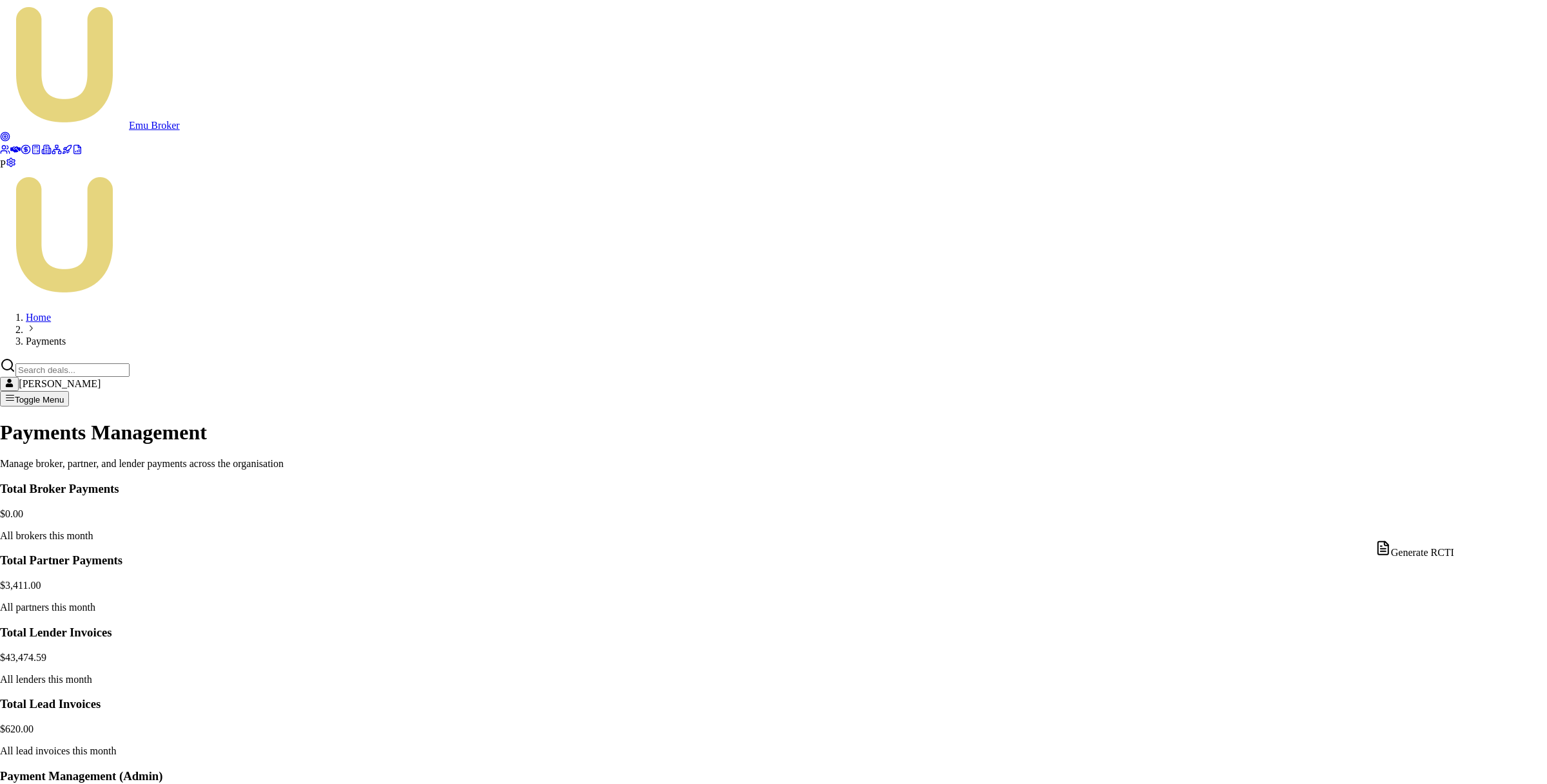
click at [1448, 550] on div "Generate RCTI" at bounding box center [1414, 549] width 79 height 18
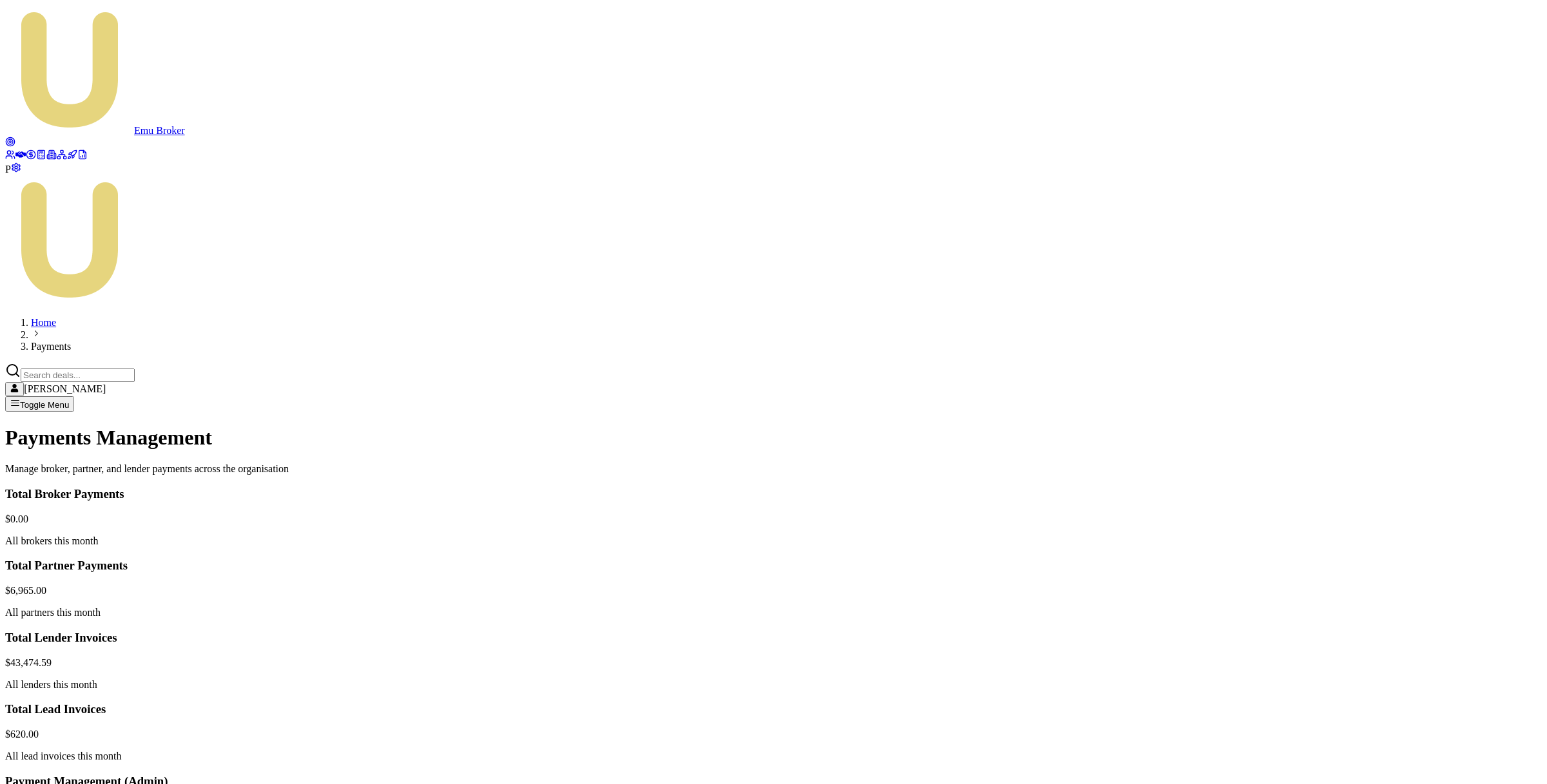
click at [23, 149] on icon at bounding box center [21, 154] width 10 height 10
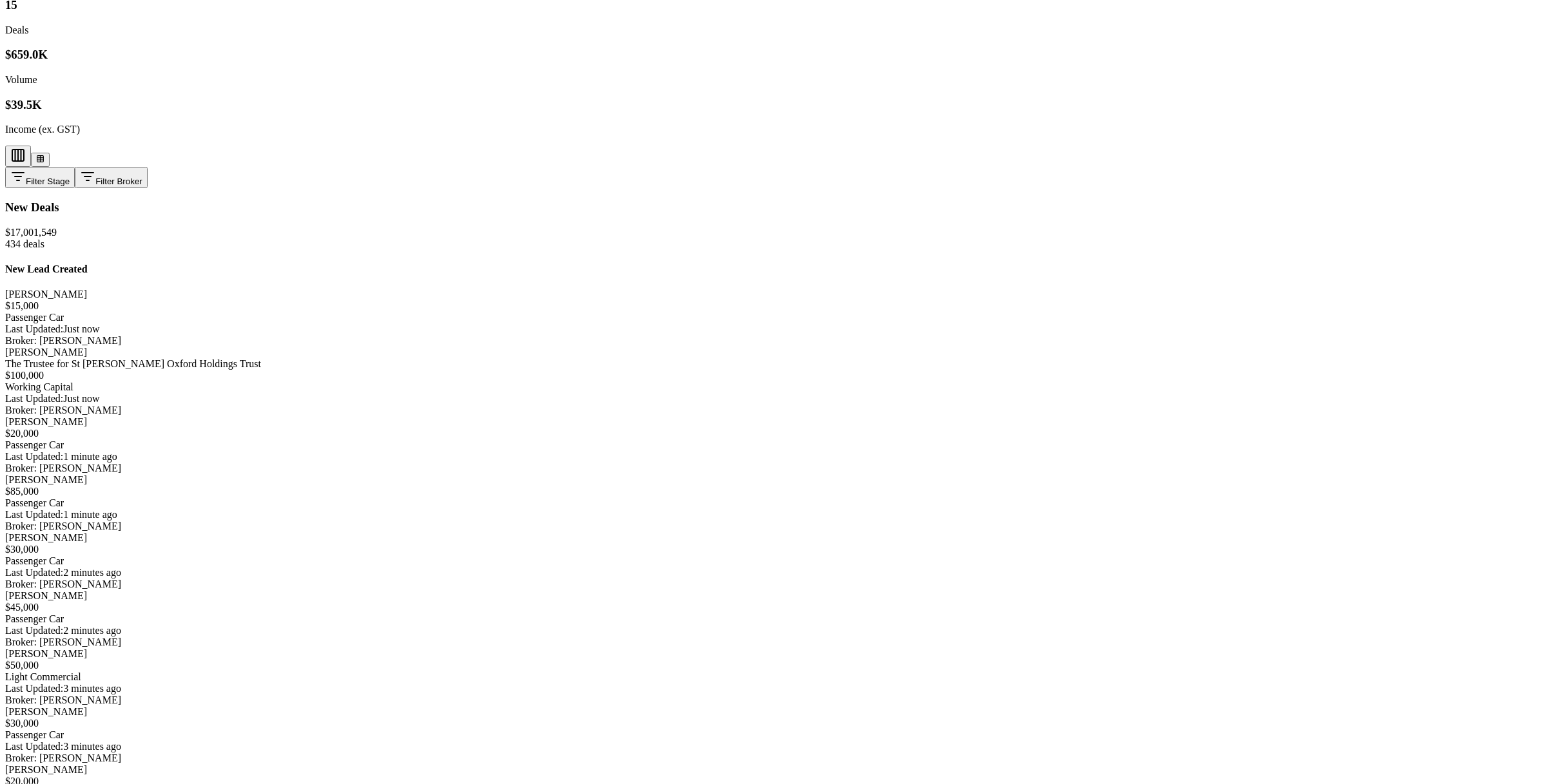
scroll to position [704, 0]
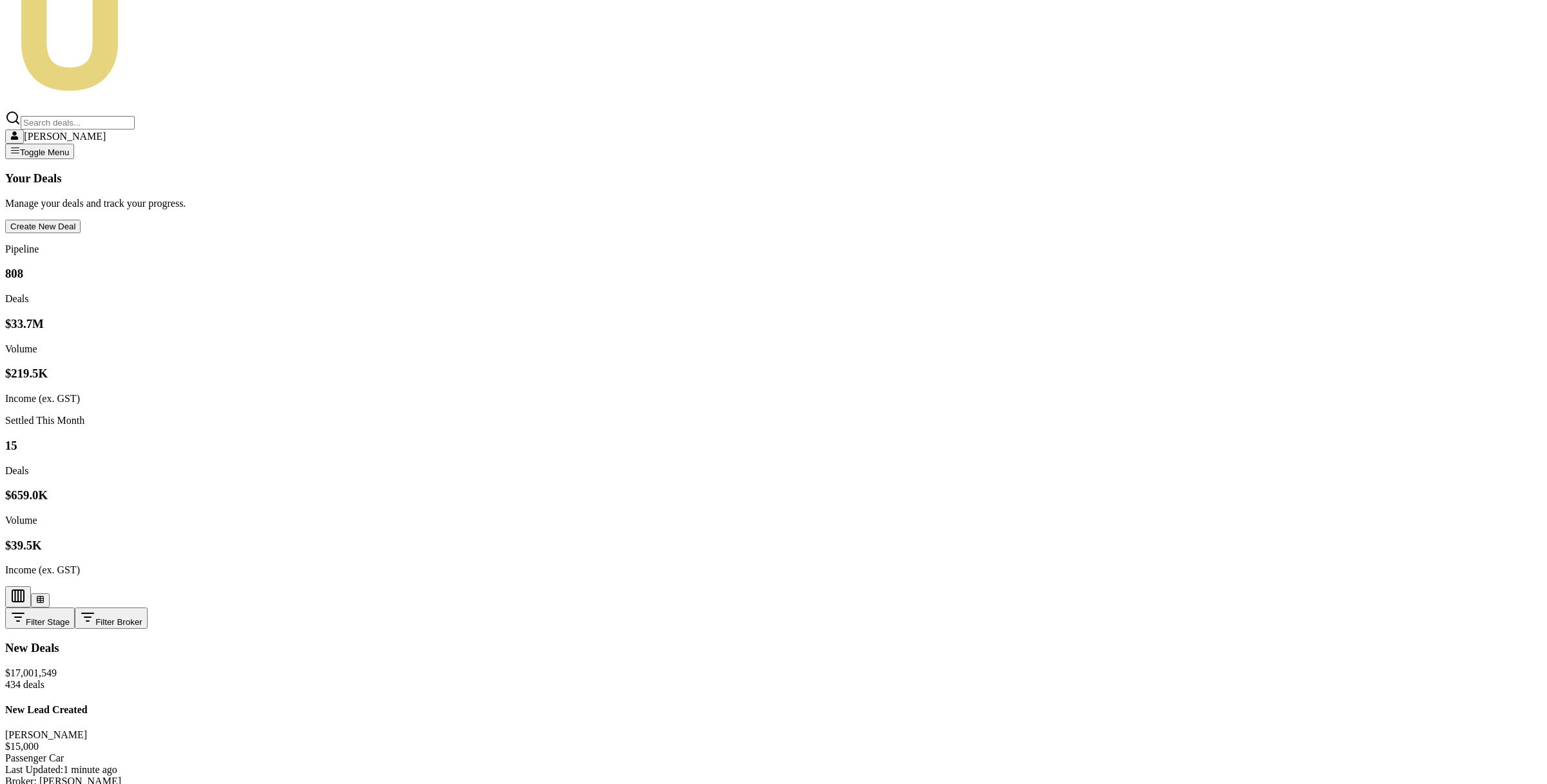
scroll to position [252, 0]
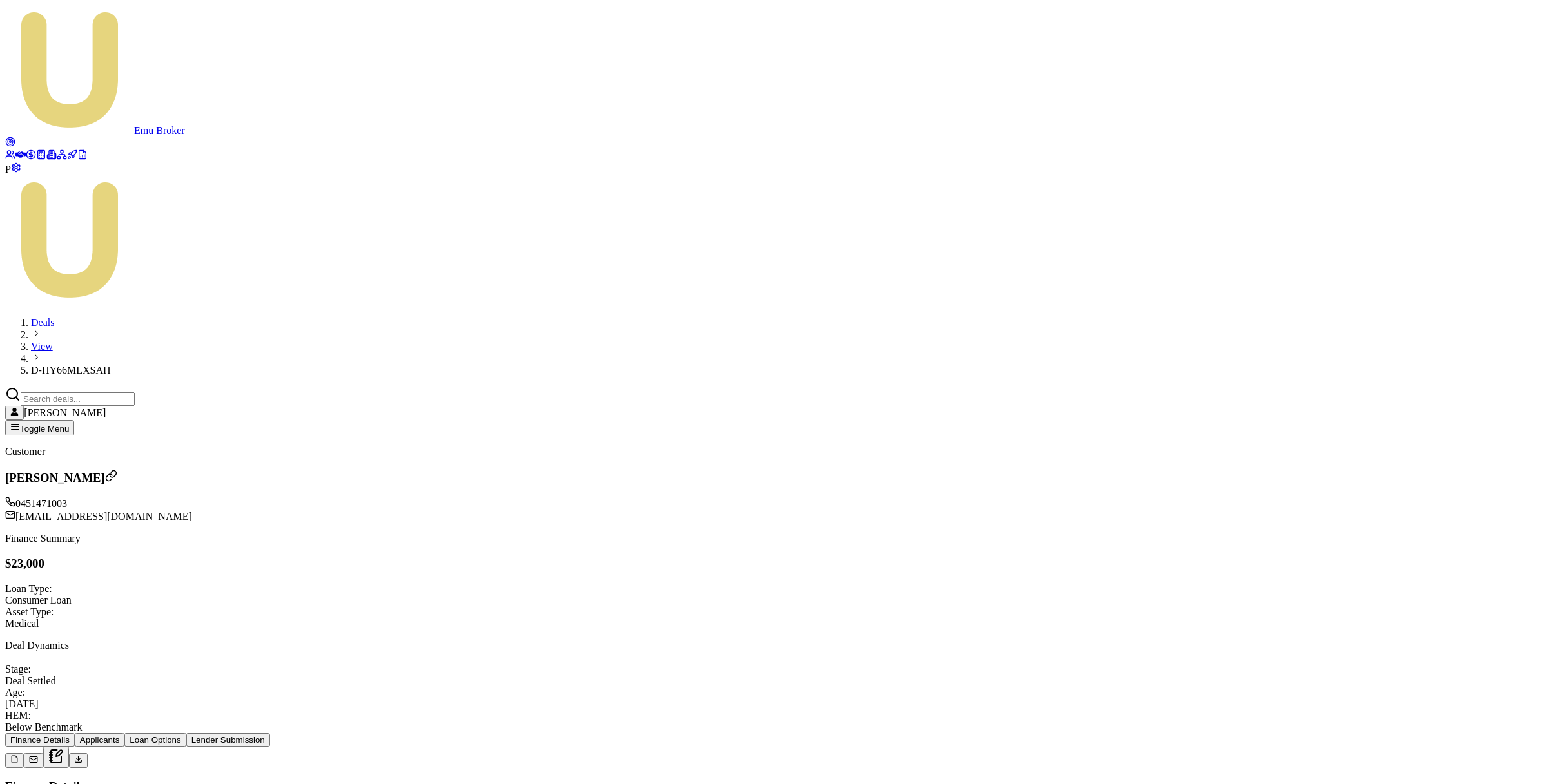
click at [16, 136] on icon at bounding box center [10, 141] width 10 height 10
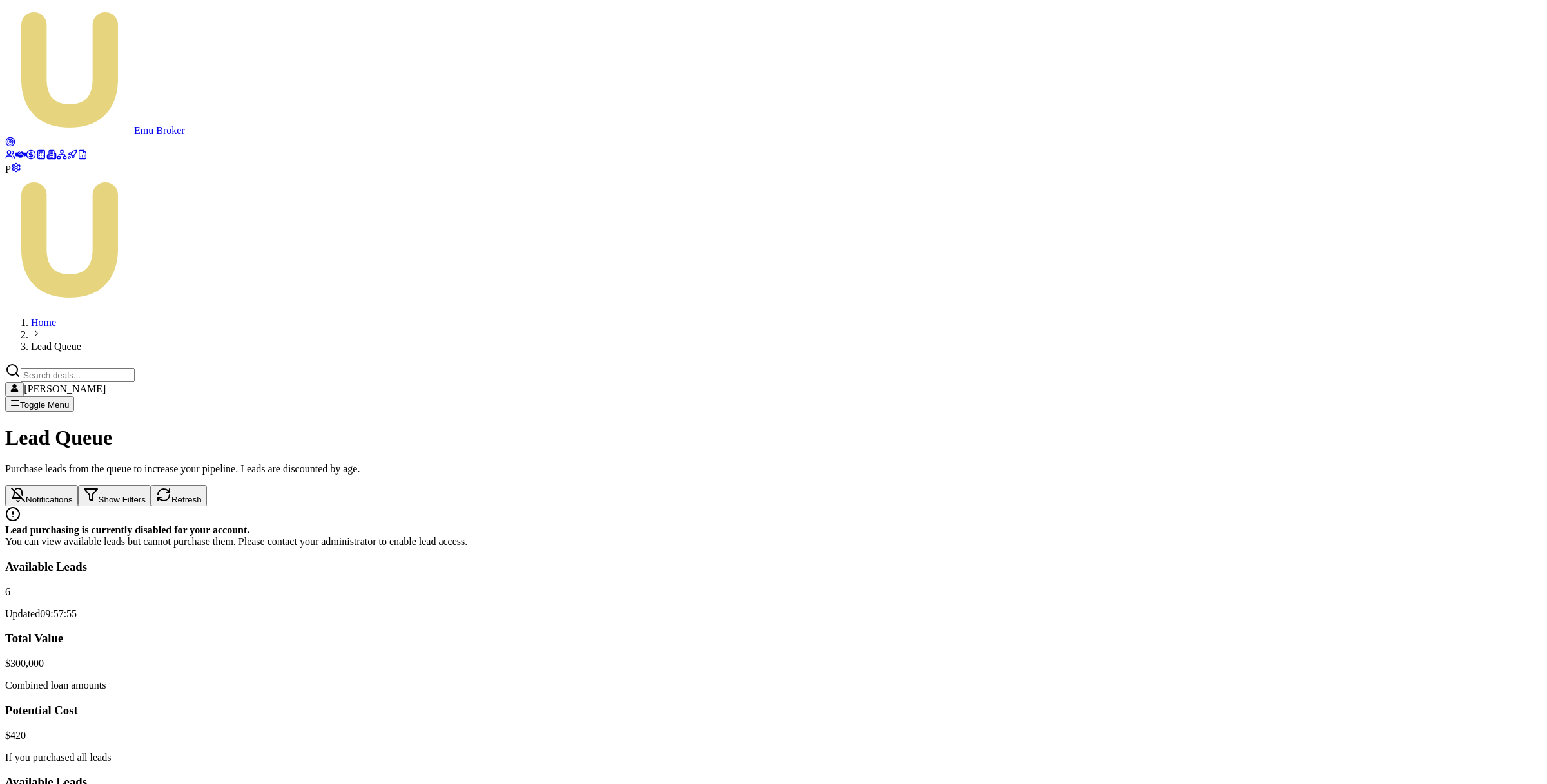
click at [22, 152] on icon at bounding box center [21, 154] width 10 height 6
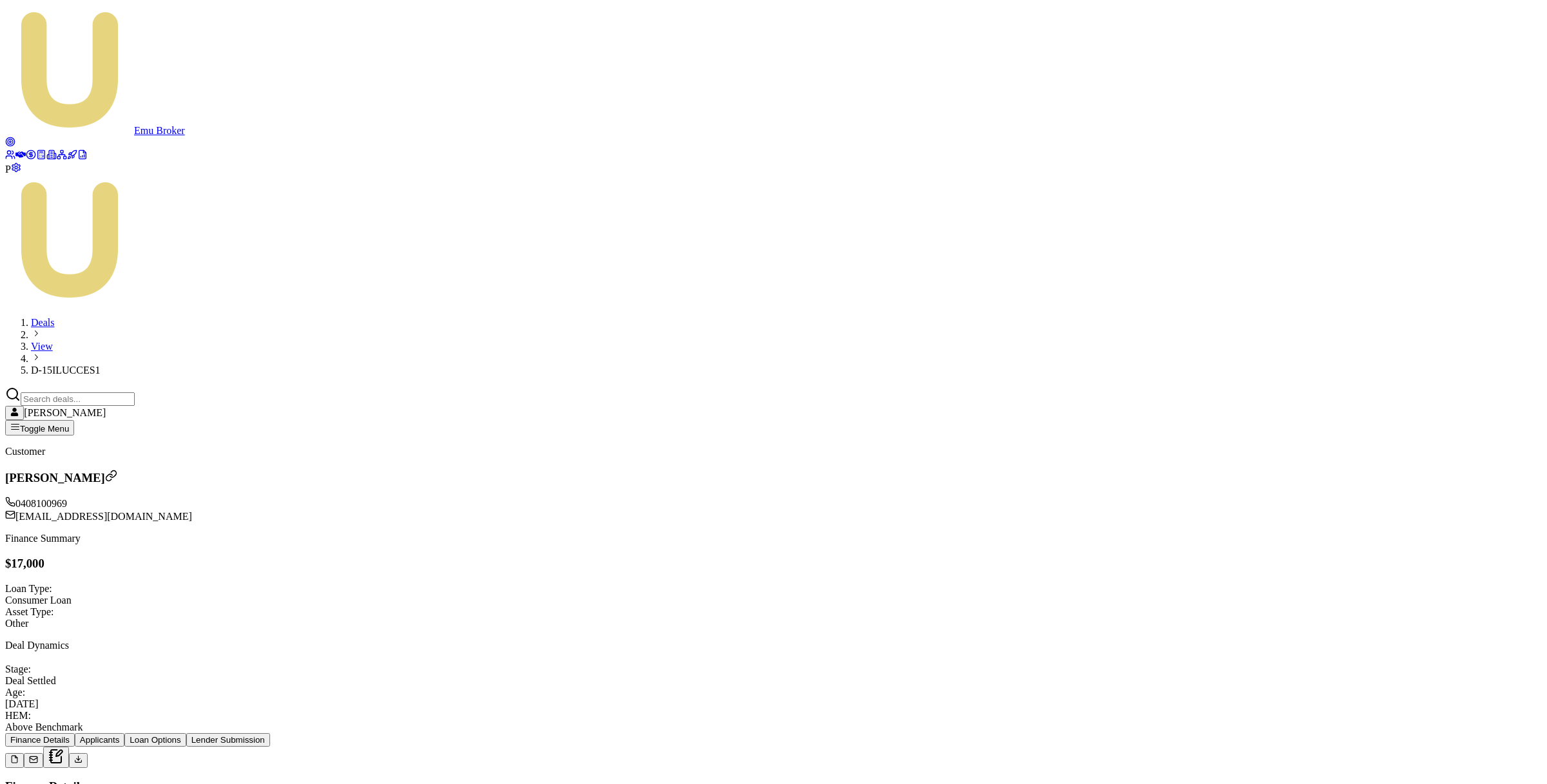
click at [270, 733] on button "Lender Submission" at bounding box center [228, 740] width 84 height 14
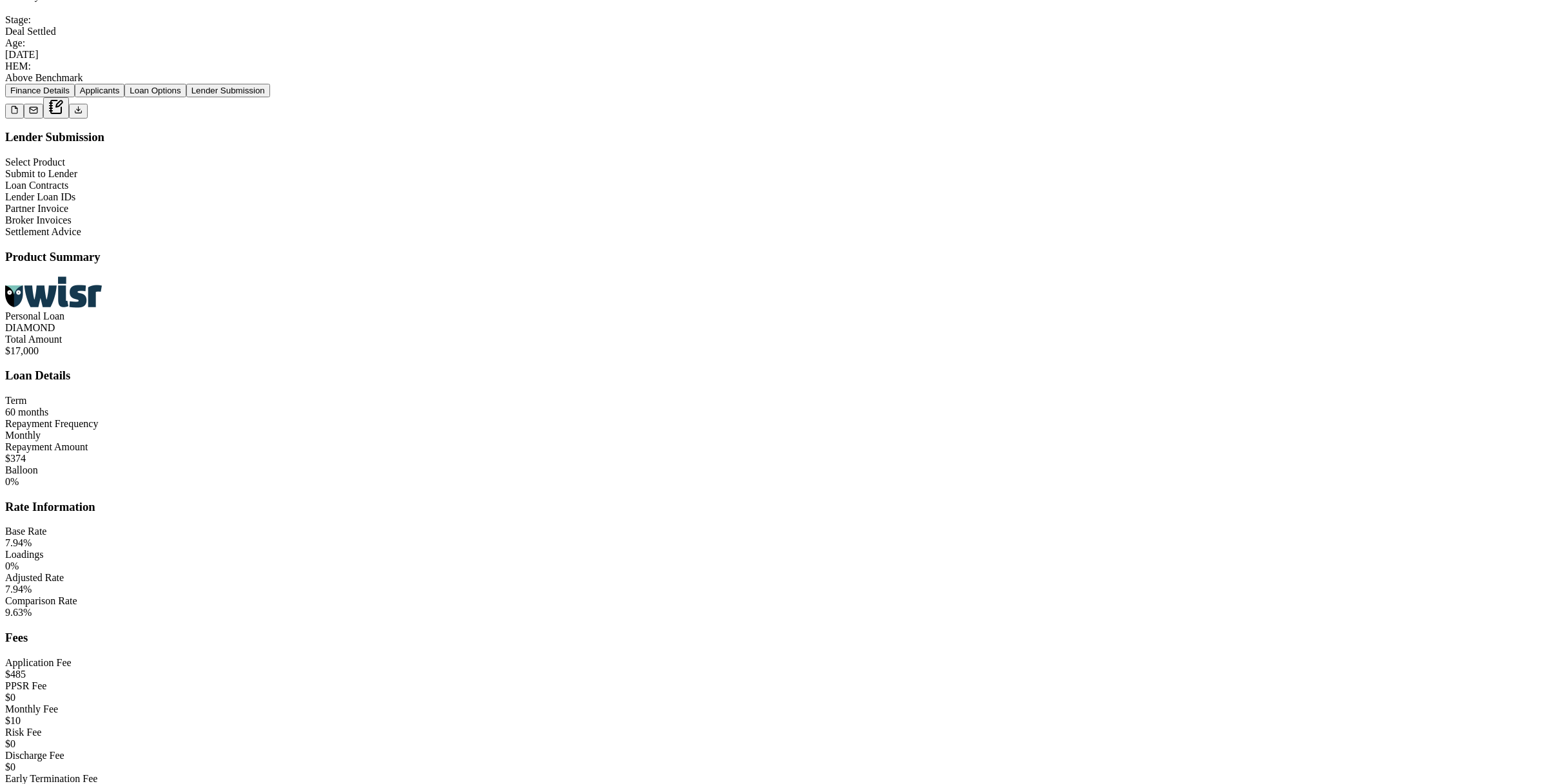
scroll to position [871, 0]
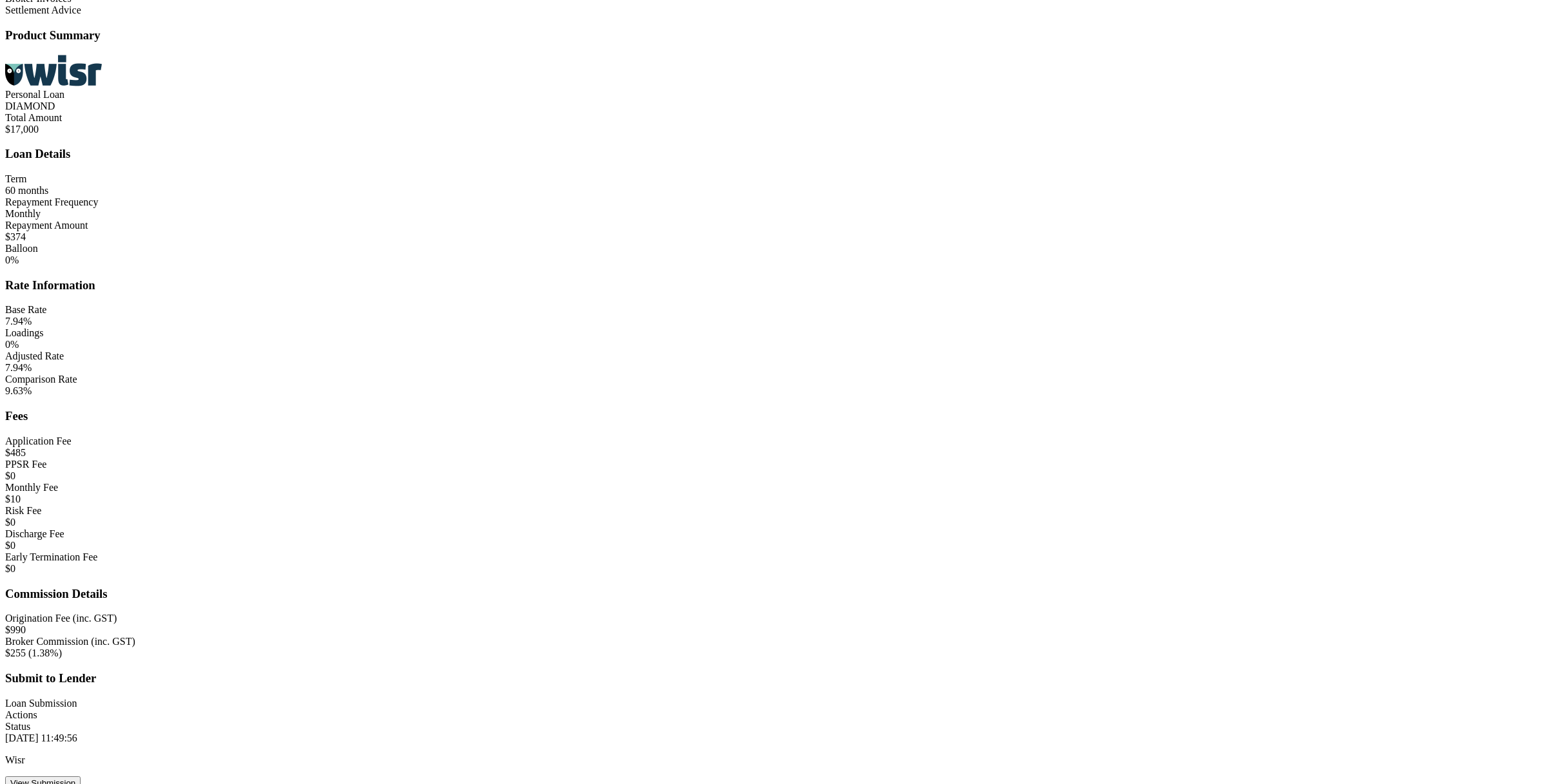
type input "$990"
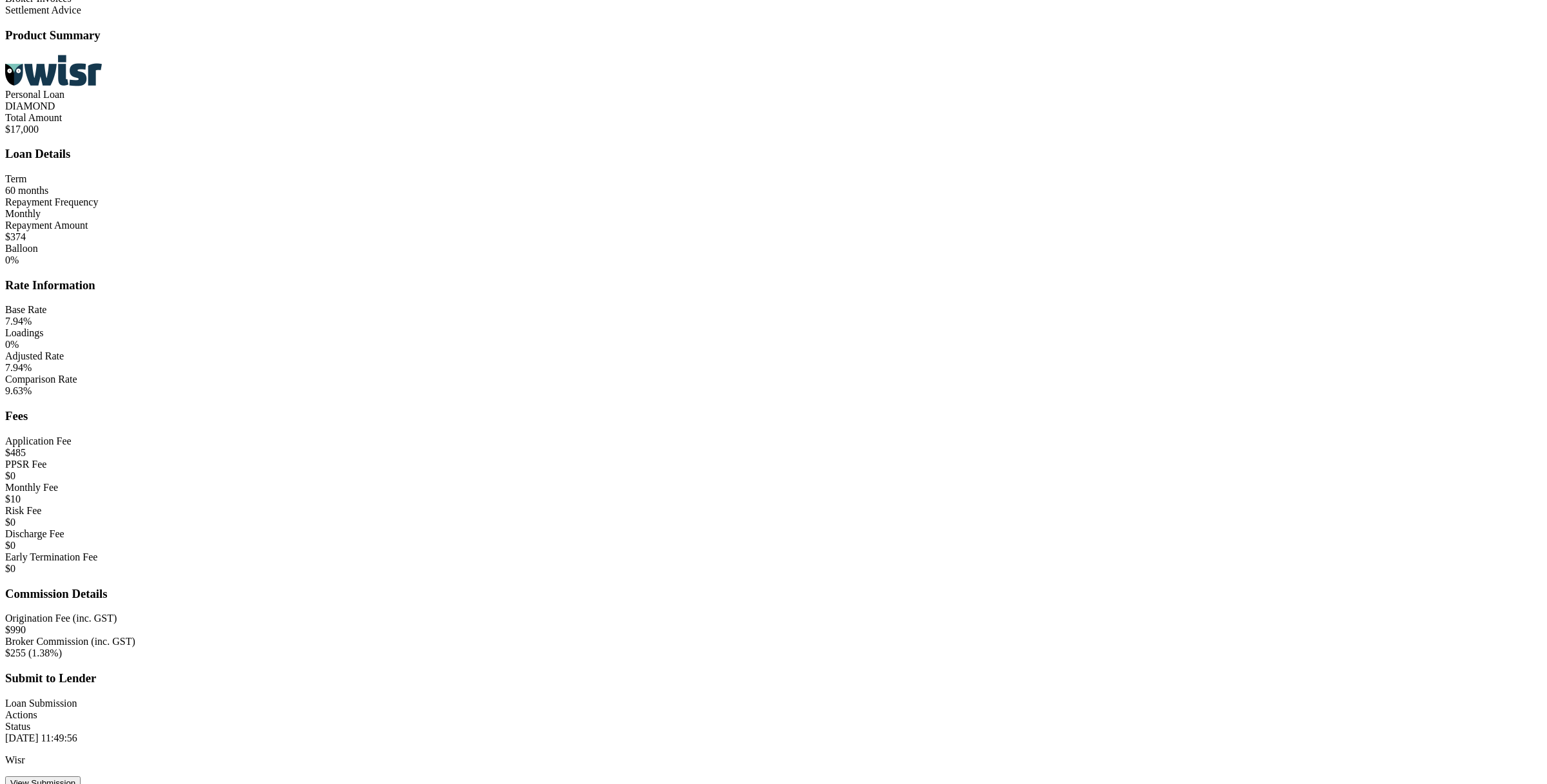
type input "$255"
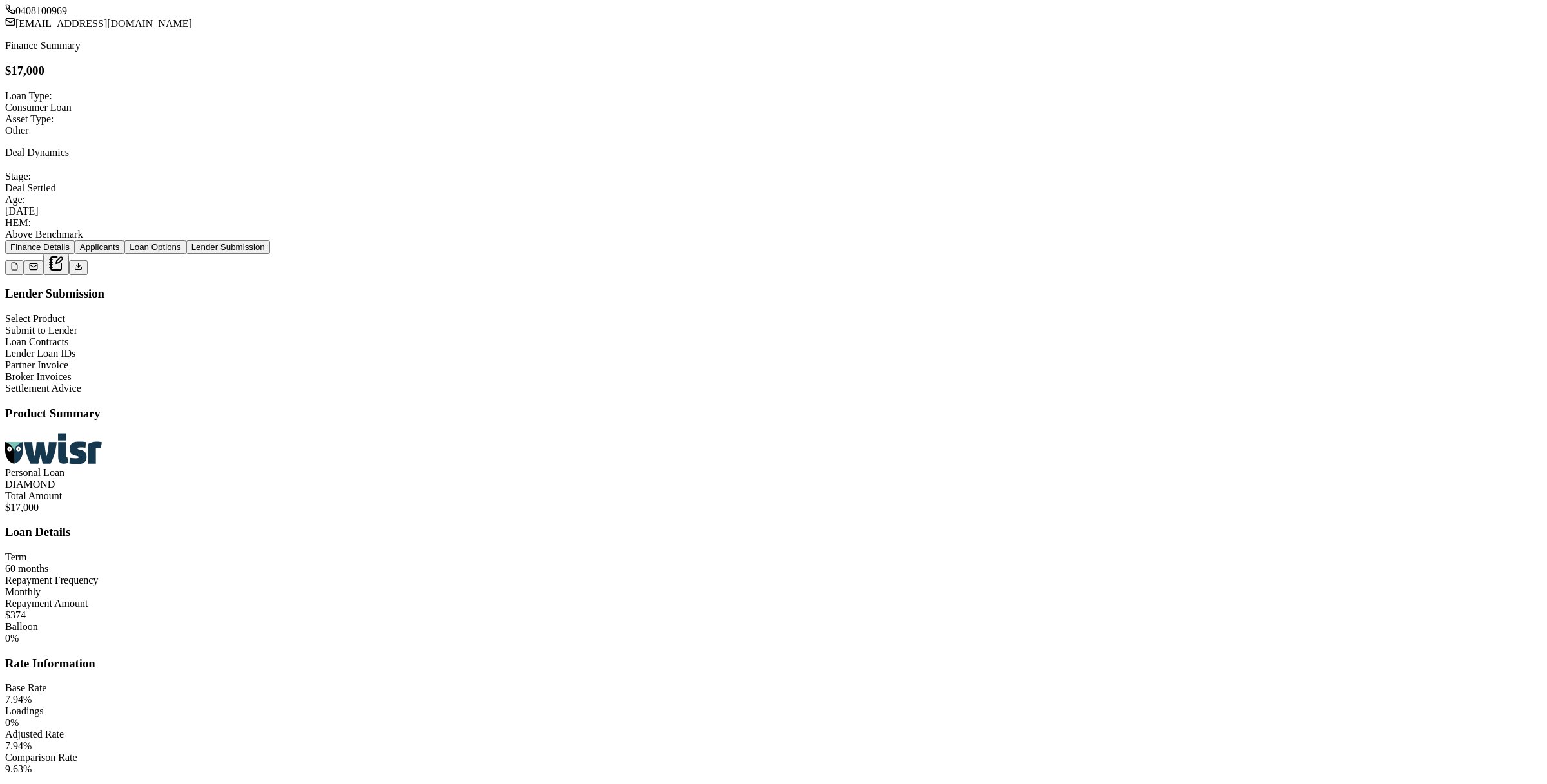
scroll to position [0, 0]
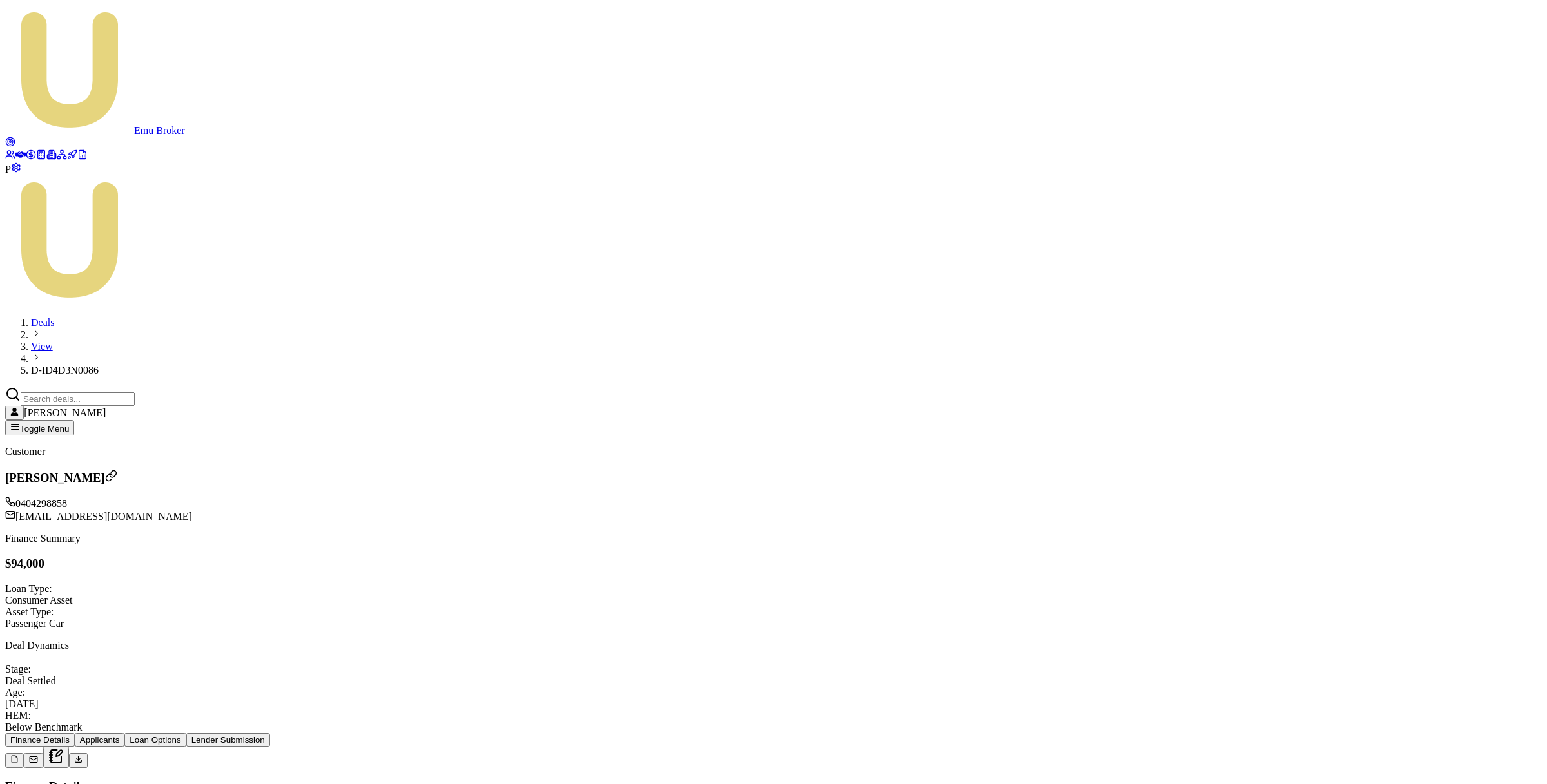
click at [270, 733] on button "Lender Submission" at bounding box center [228, 740] width 84 height 14
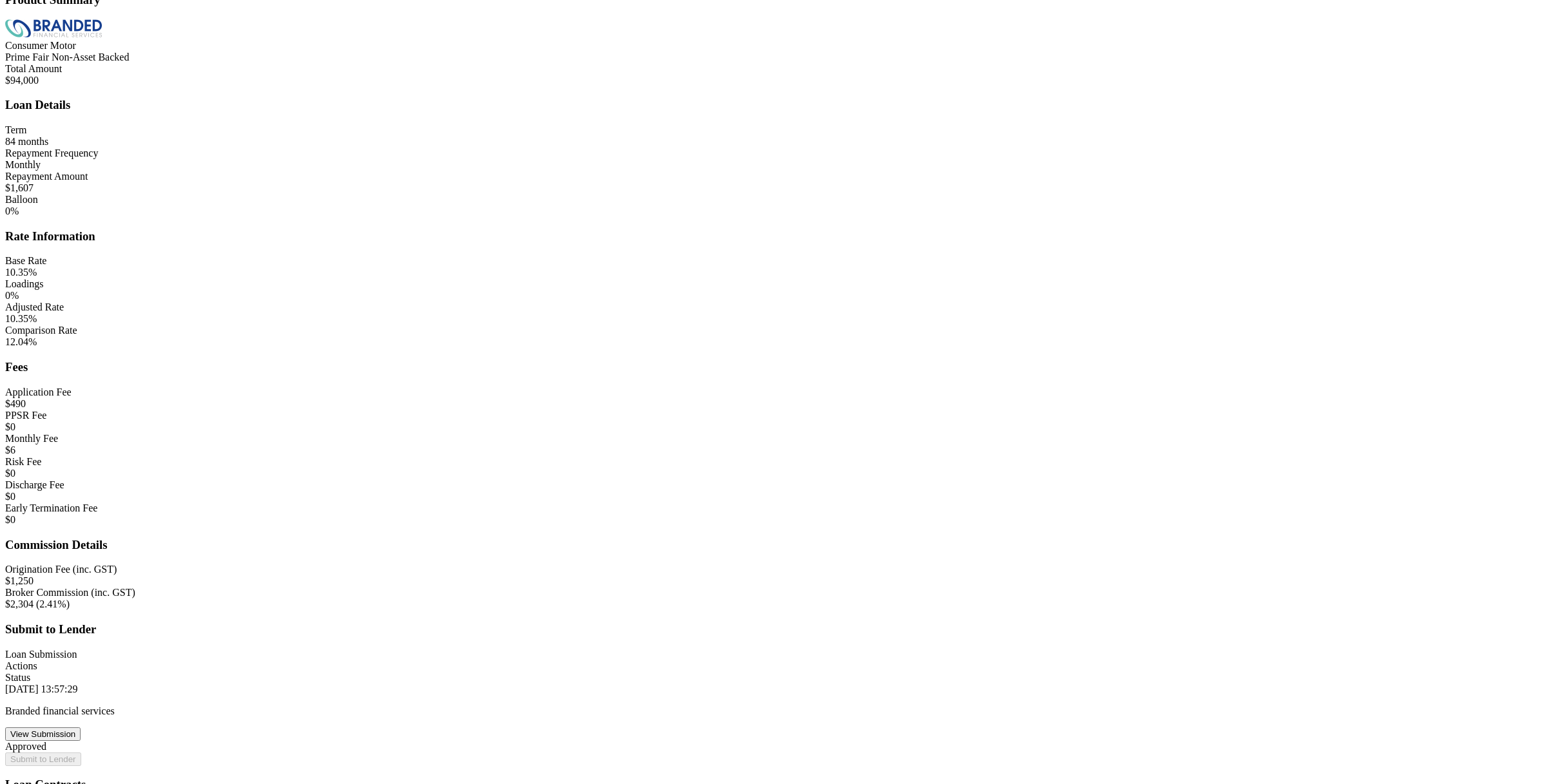
scroll to position [1009, 0]
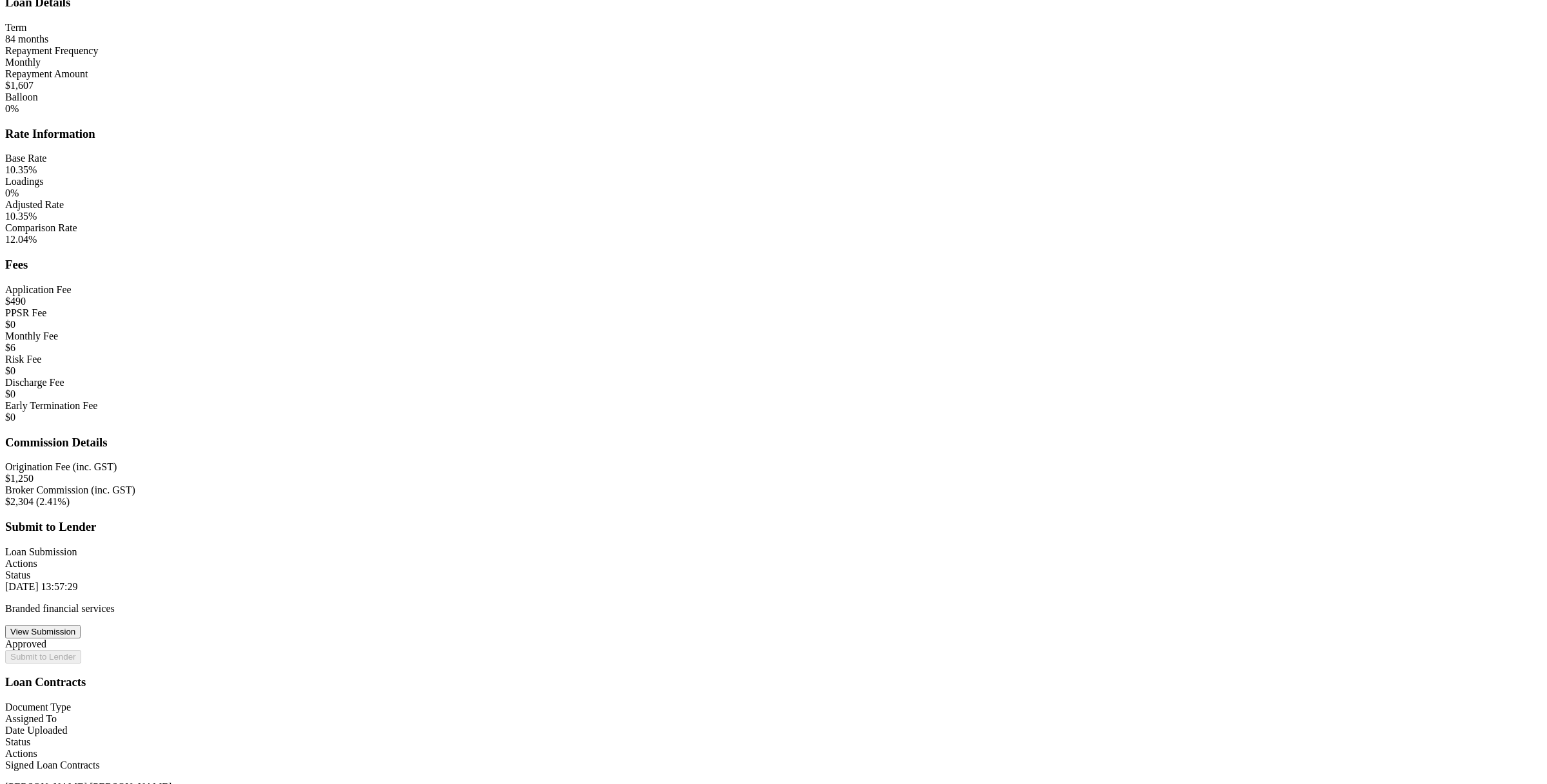
type input "$1,250"
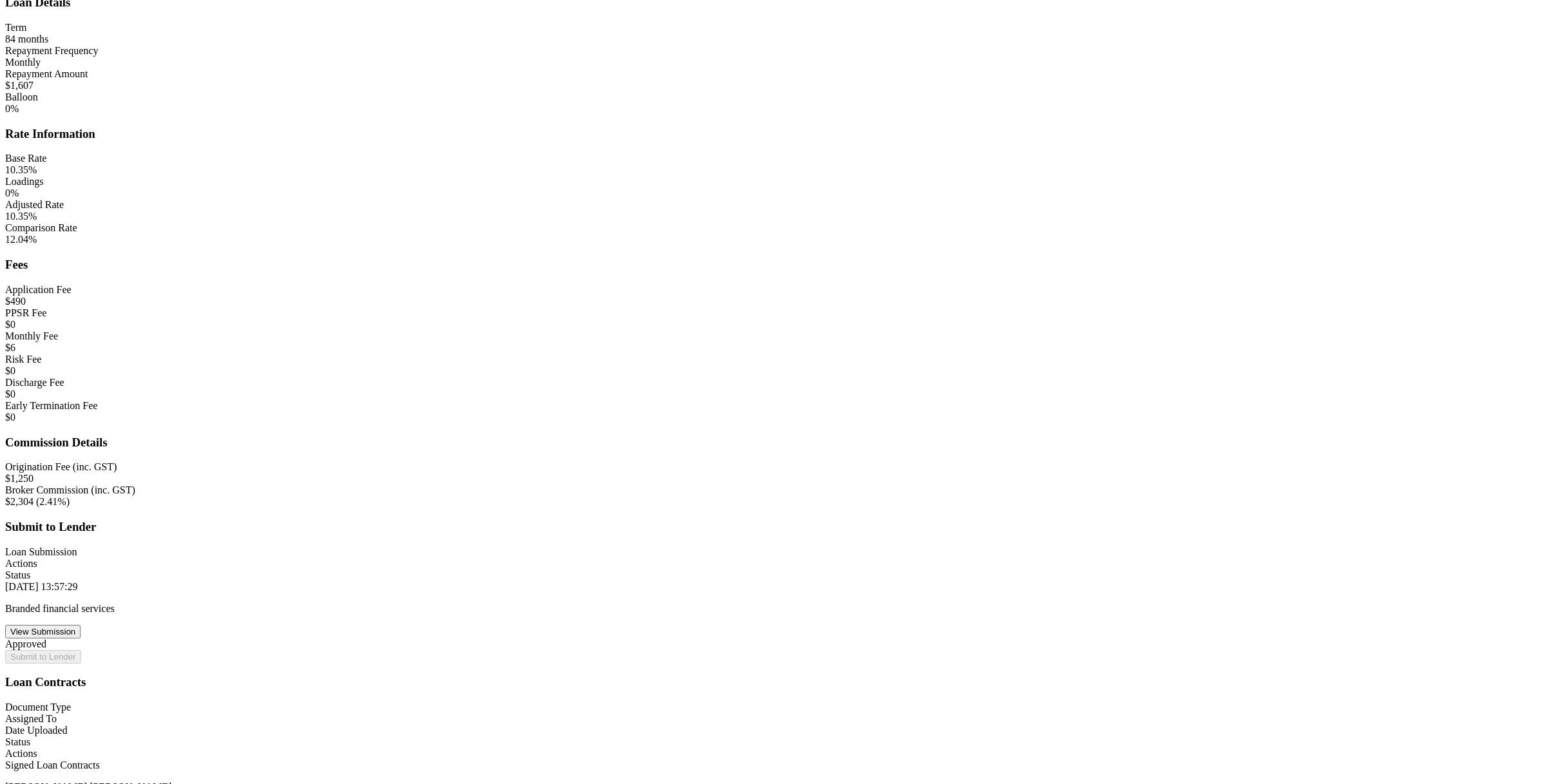
type input "$2,304"
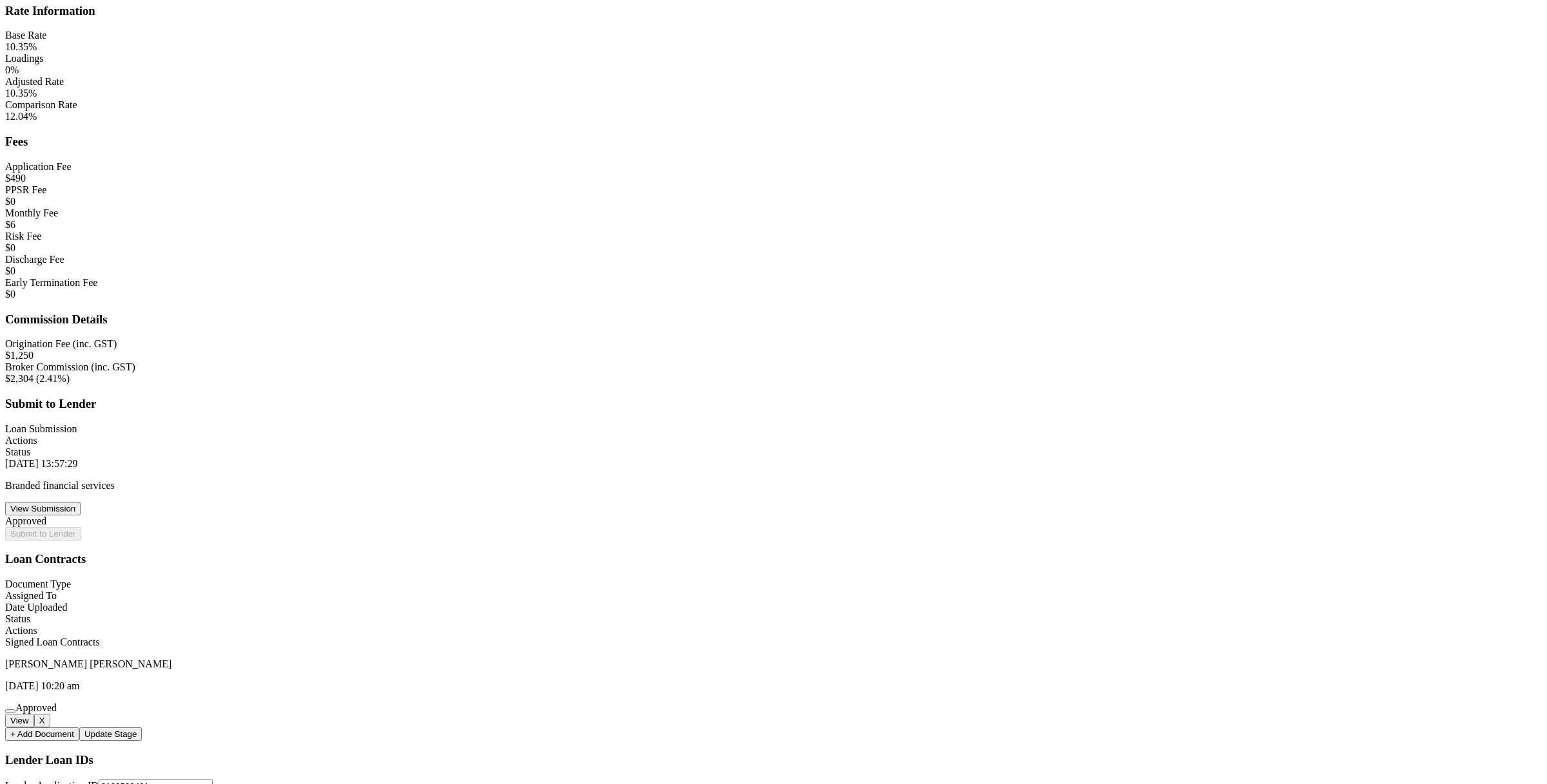
scroll to position [1177, 0]
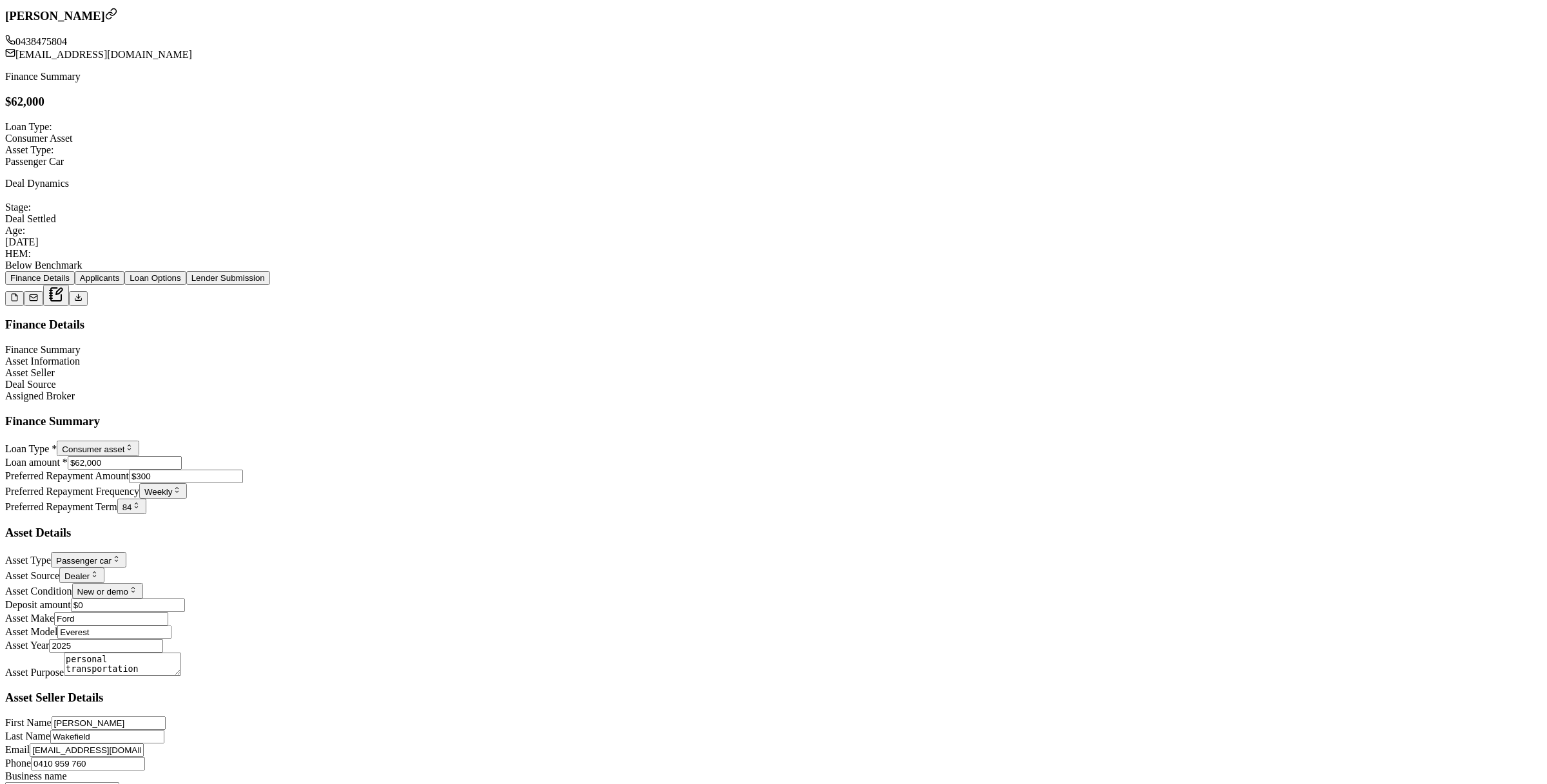
scroll to position [649, 0]
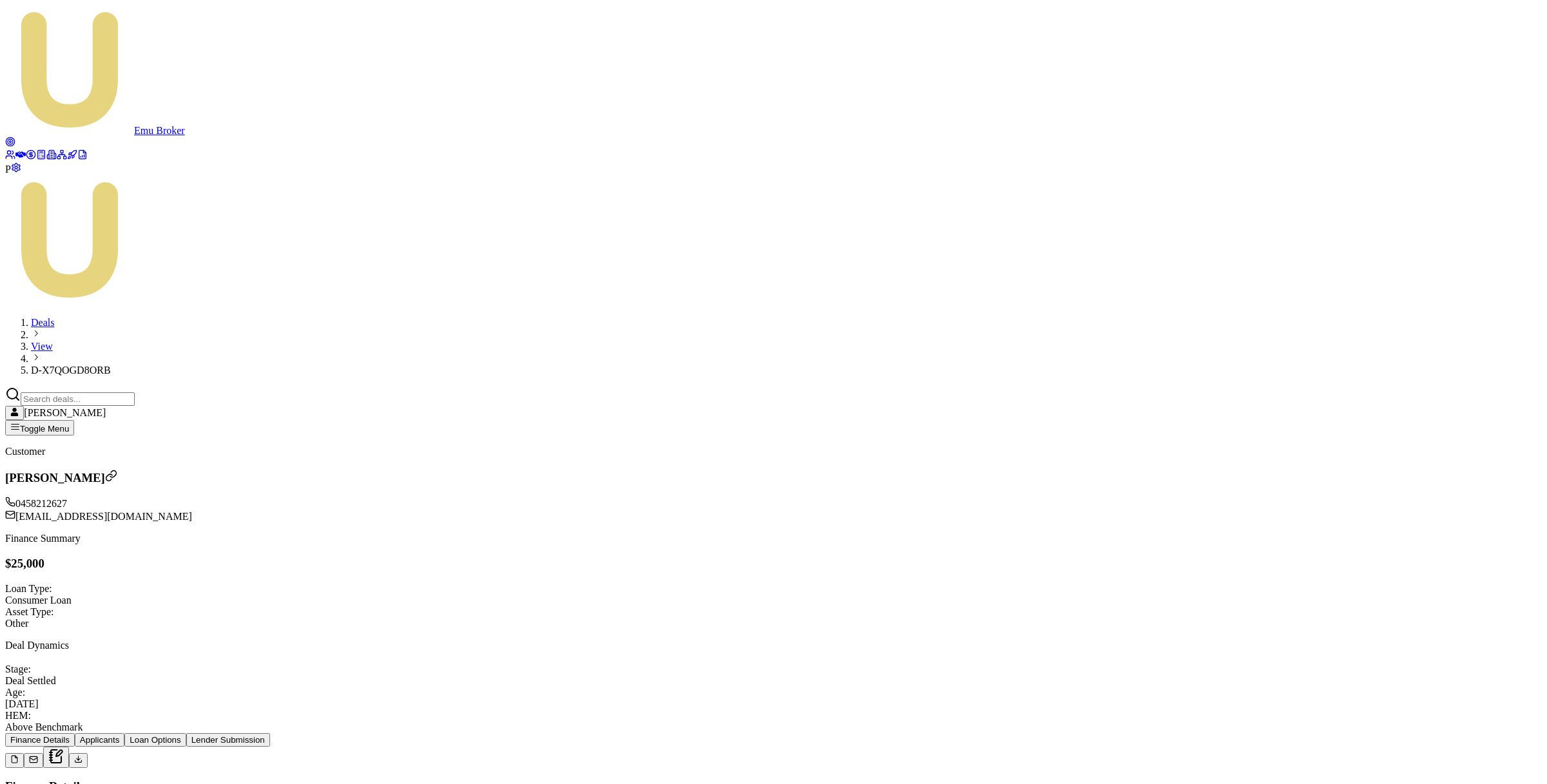
click at [270, 733] on button "Lender Submission" at bounding box center [228, 740] width 84 height 14
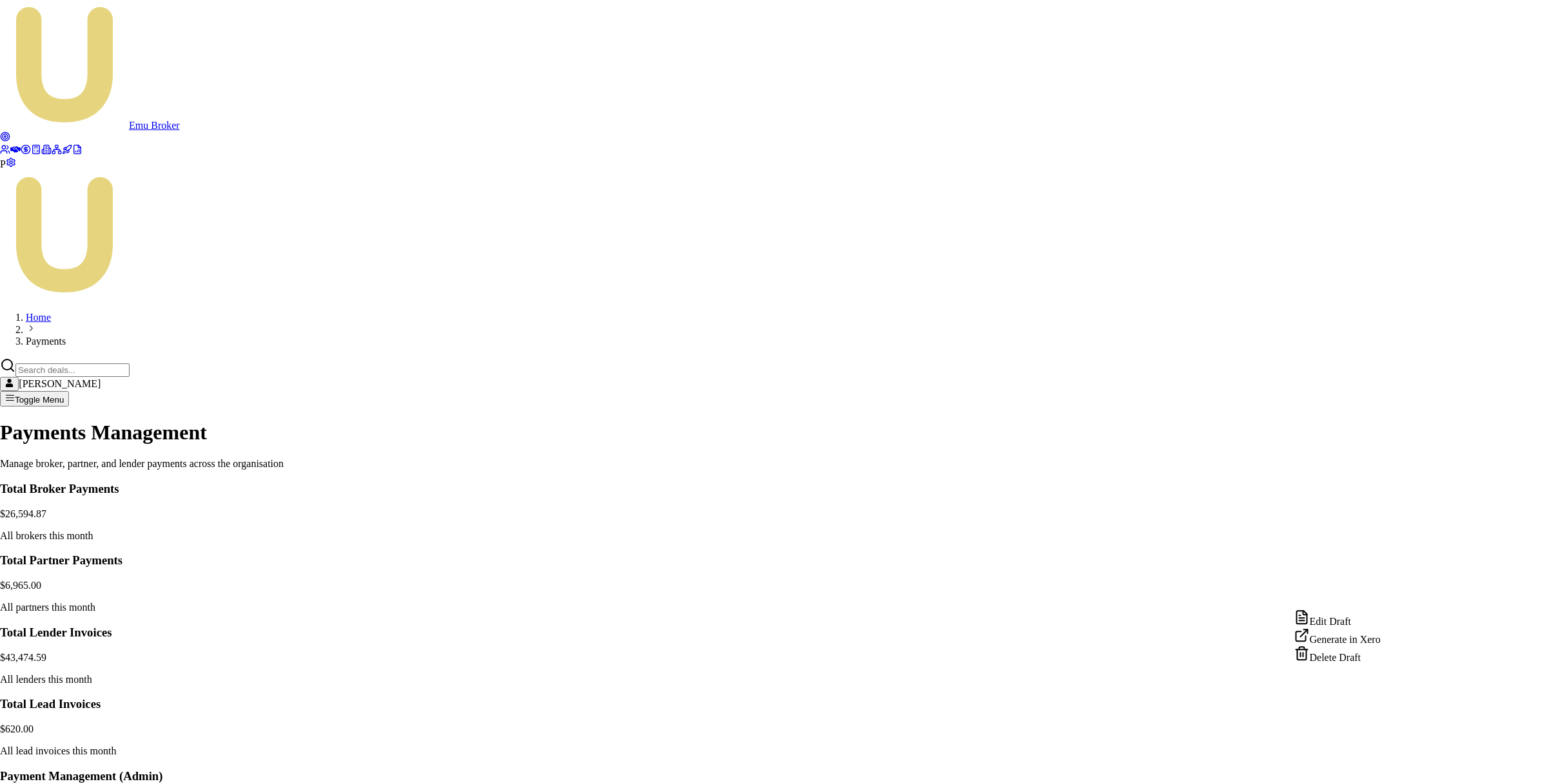
click at [1388, 595] on html "Emu Broker P Home Payments [PERSON_NAME] Toggle Menu Payments Management Manage…" at bounding box center [773, 571] width 1547 height 1142
click at [1347, 617] on div "Edit Draft" at bounding box center [1337, 618] width 87 height 18
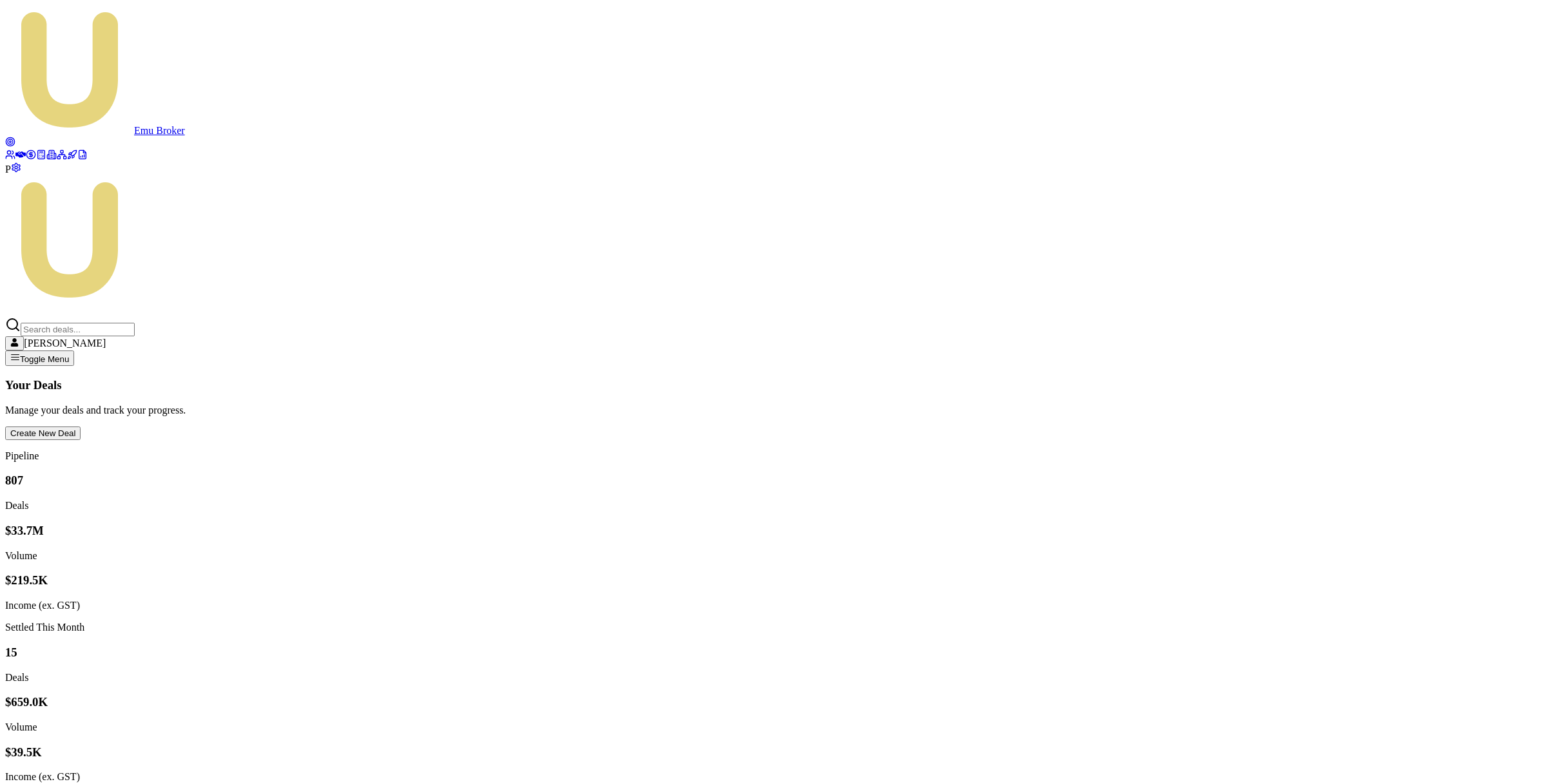
click at [26, 160] on icon at bounding box center [31, 154] width 10 height 10
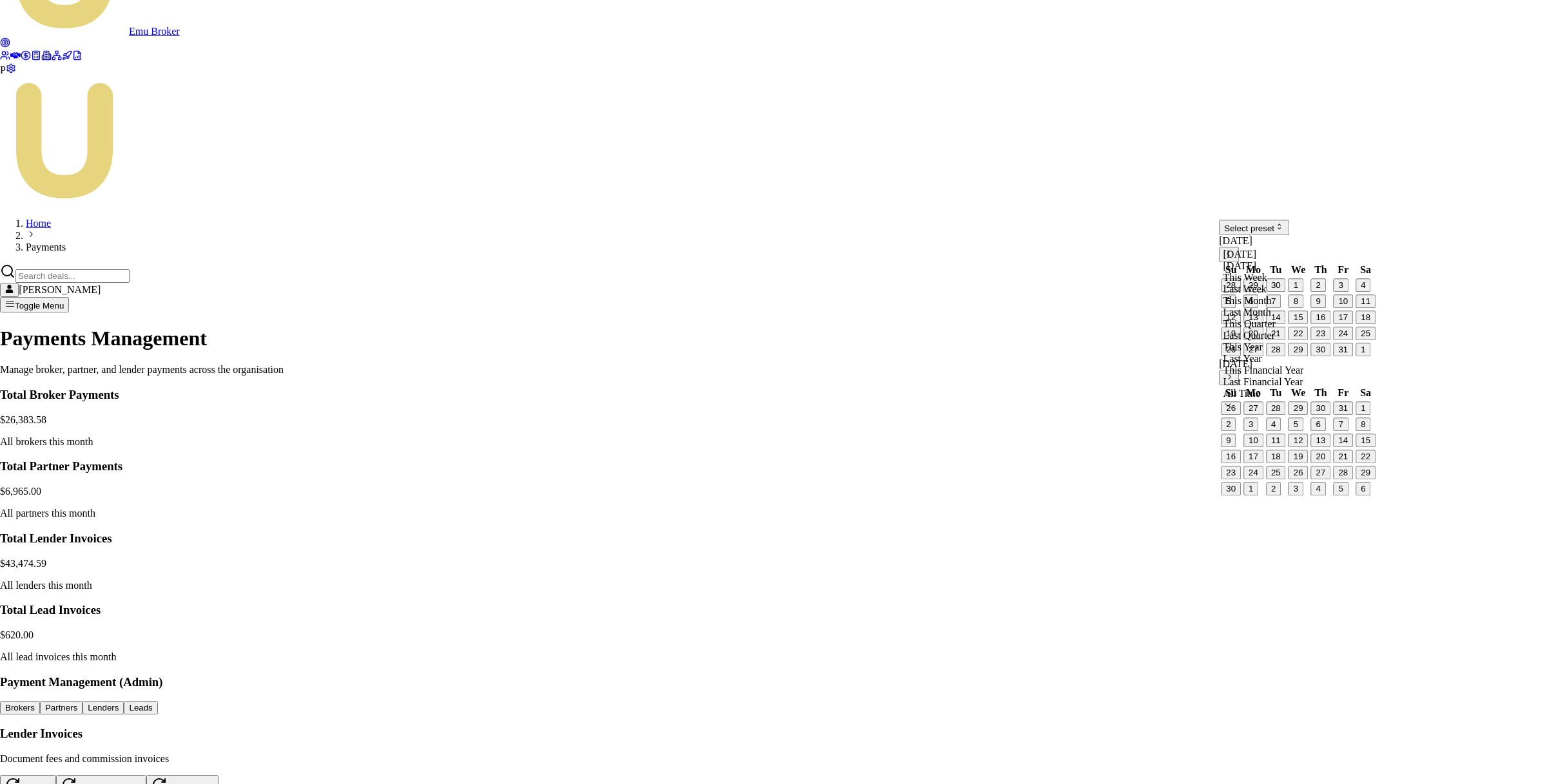
click at [1382, 234] on html "Emu Broker P Home Payments [PERSON_NAME] Toggle Menu Payments Management Manage…" at bounding box center [773, 560] width 1547 height 1309
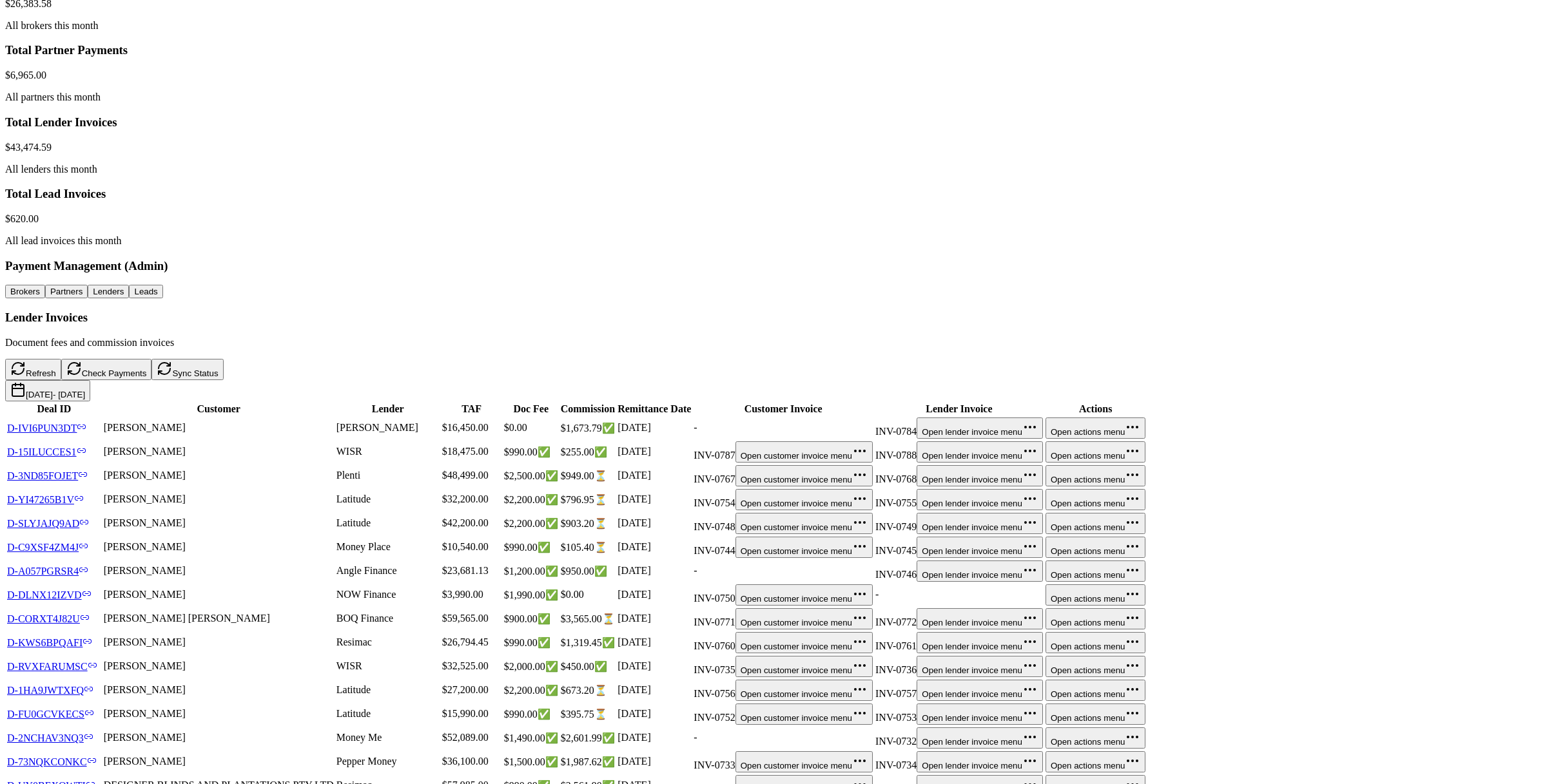
scroll to position [0, 0]
